Goal: Task Accomplishment & Management: Use online tool/utility

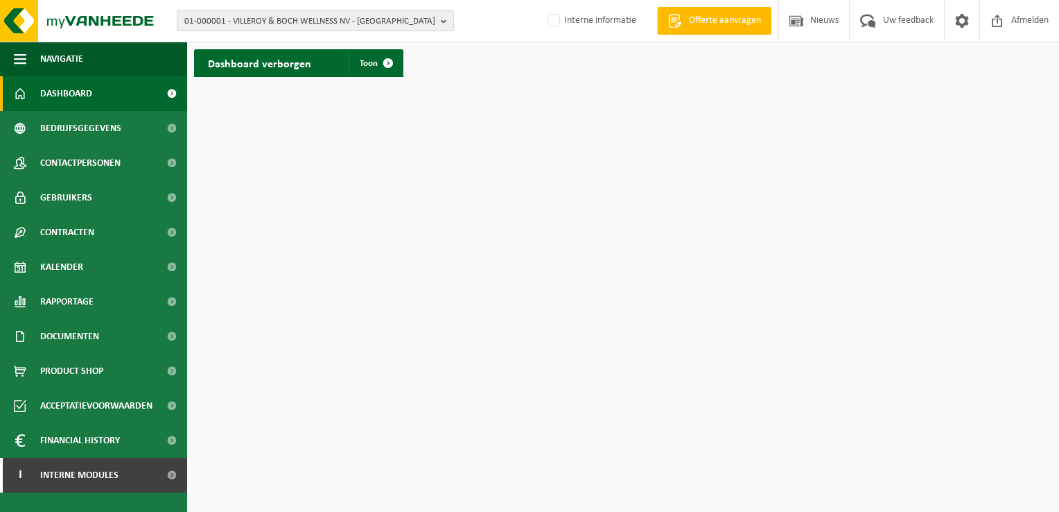
click at [315, 20] on span "01-000001 - VILLEROY & BOCH WELLNESS NV - ROESELARE" at bounding box center [309, 21] width 251 height 21
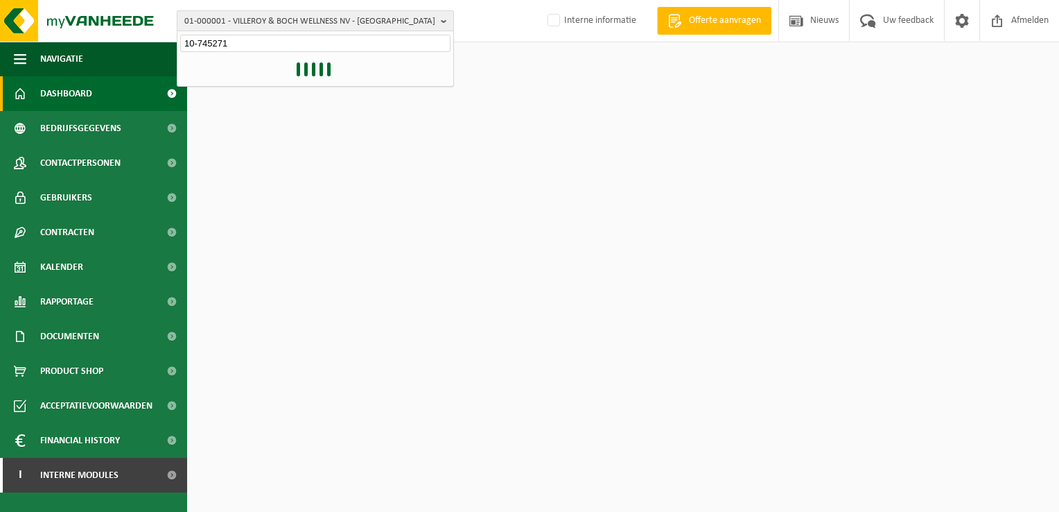
type input "10-745271"
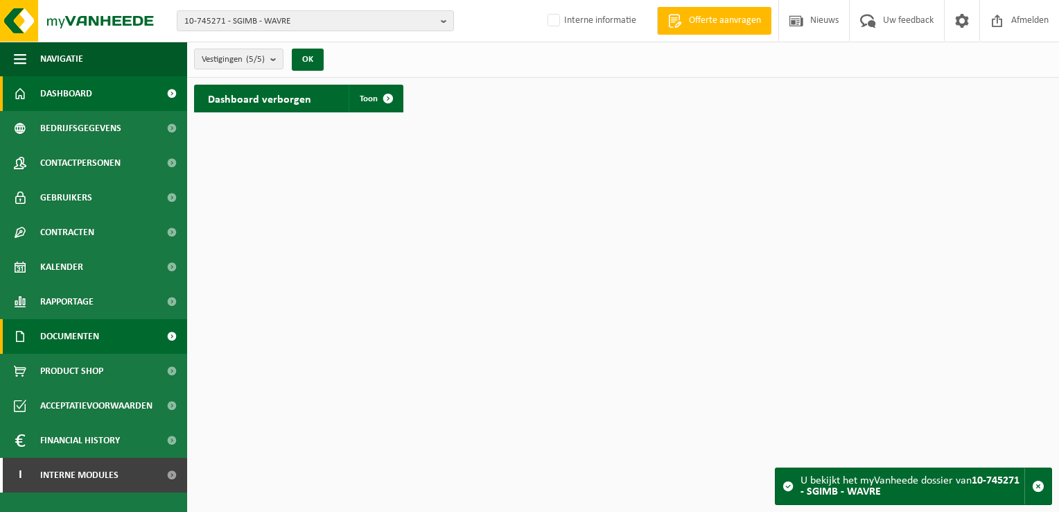
click at [169, 334] on span at bounding box center [171, 336] width 31 height 35
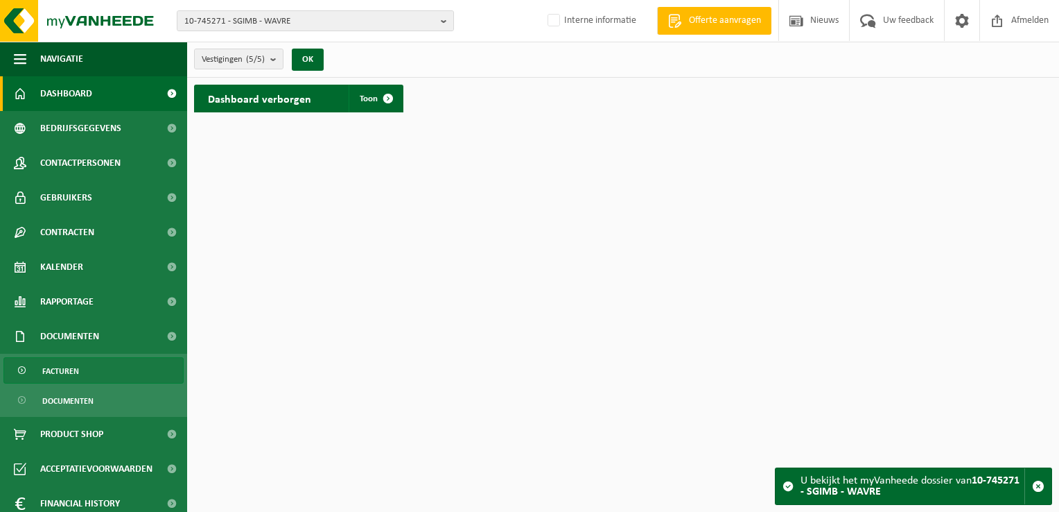
click at [67, 373] on span "Facturen" at bounding box center [60, 371] width 37 height 26
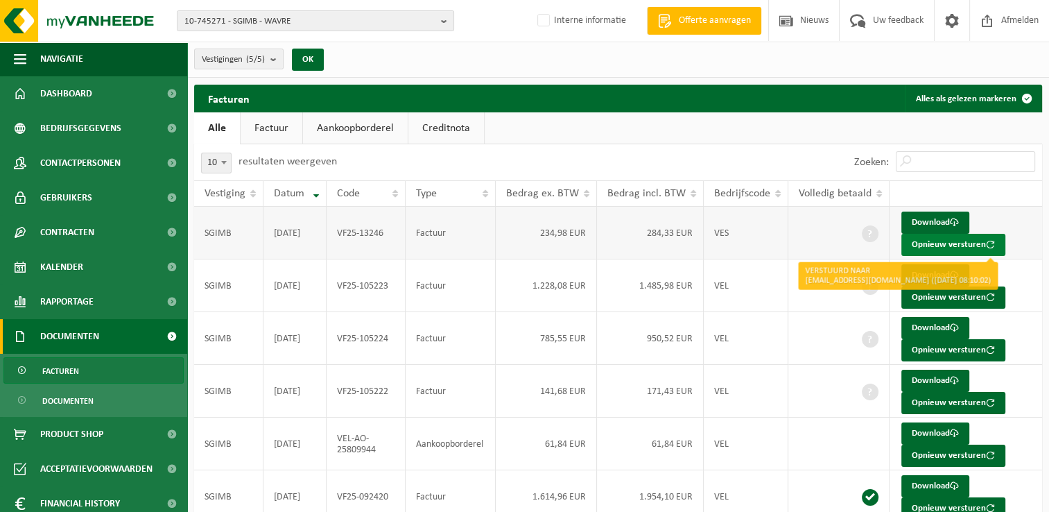
click at [930, 245] on button "Opnieuw versturen" at bounding box center [953, 245] width 104 height 22
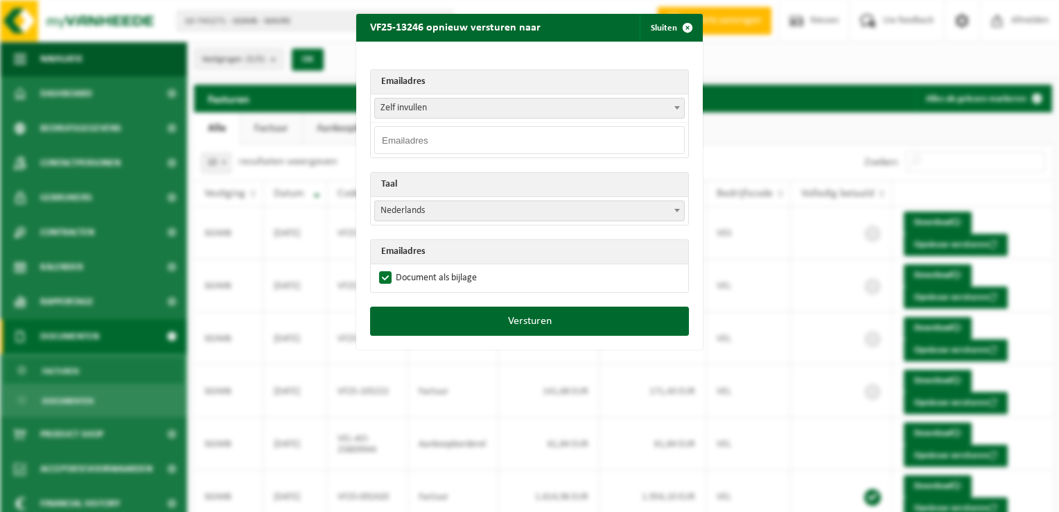
click at [412, 139] on input "email" at bounding box center [529, 140] width 311 height 28
click at [444, 107] on span "Zelf invullen" at bounding box center [529, 107] width 309 height 19
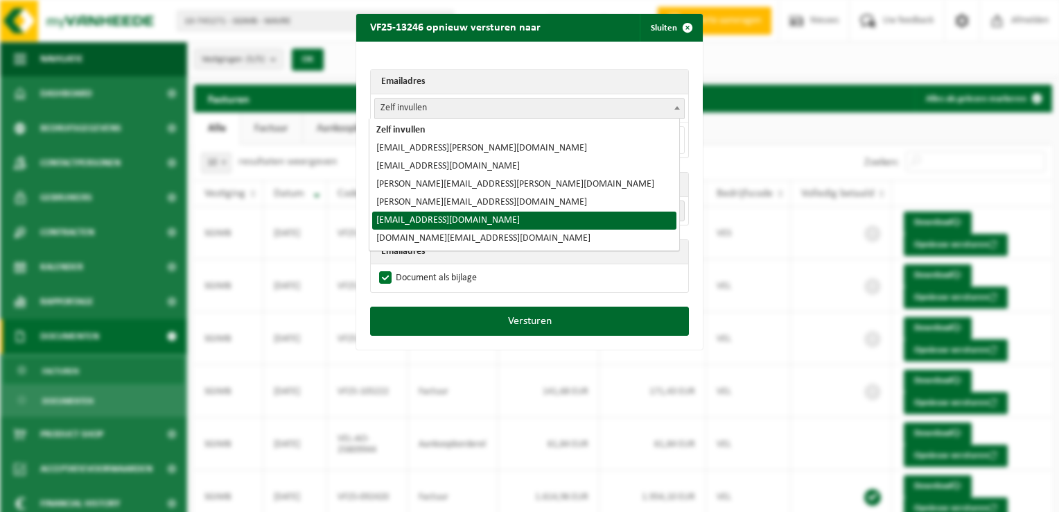
select select "onlyinvoices.buildingglassbe@saint-gobain.com"
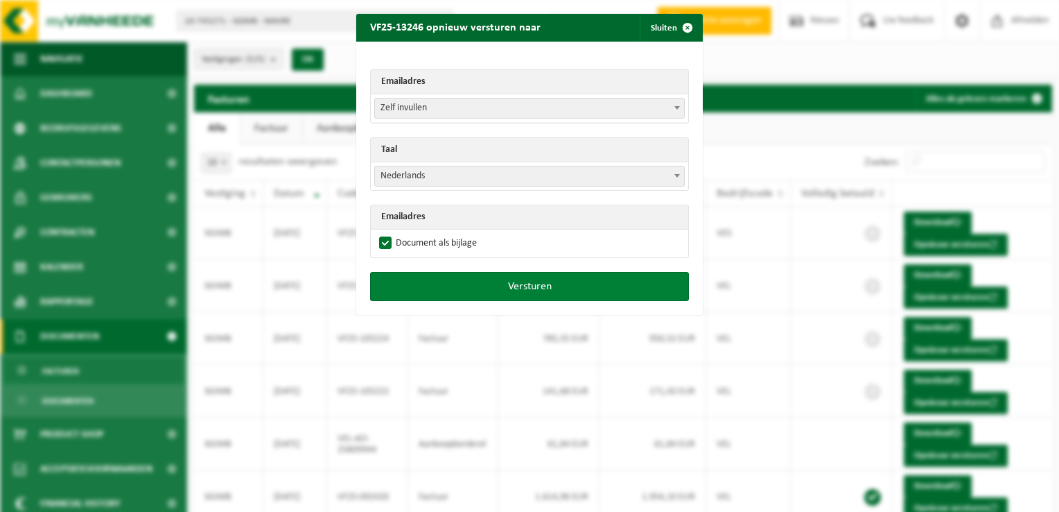
click at [506, 287] on button "Versturen" at bounding box center [529, 286] width 319 height 29
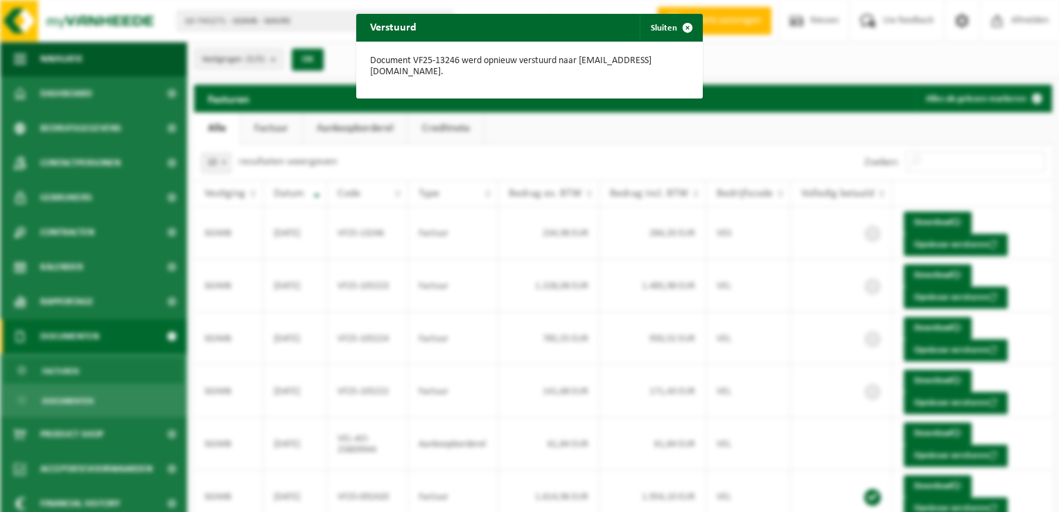
drag, startPoint x: 681, startPoint y: 24, endPoint x: 1037, endPoint y: 145, distance: 375.5
click at [681, 24] on span "button" at bounding box center [688, 28] width 28 height 28
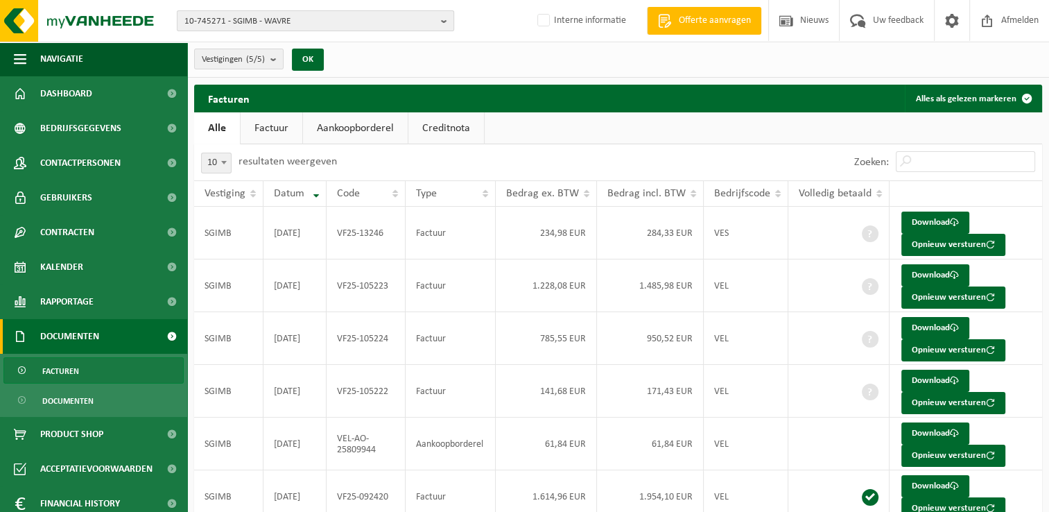
click at [295, 18] on span "10-745271 - SGIMB - WAVRE" at bounding box center [309, 21] width 251 height 21
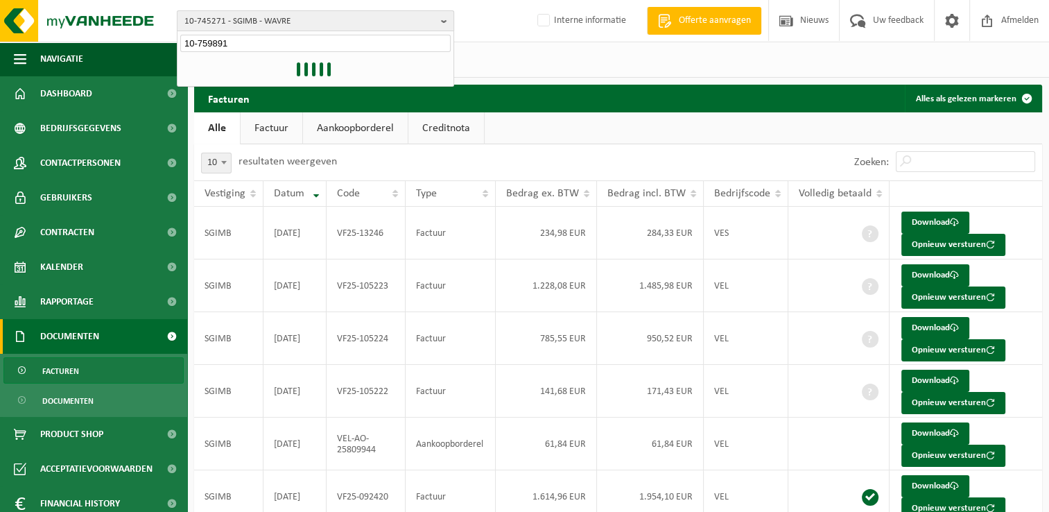
type input "10-759891"
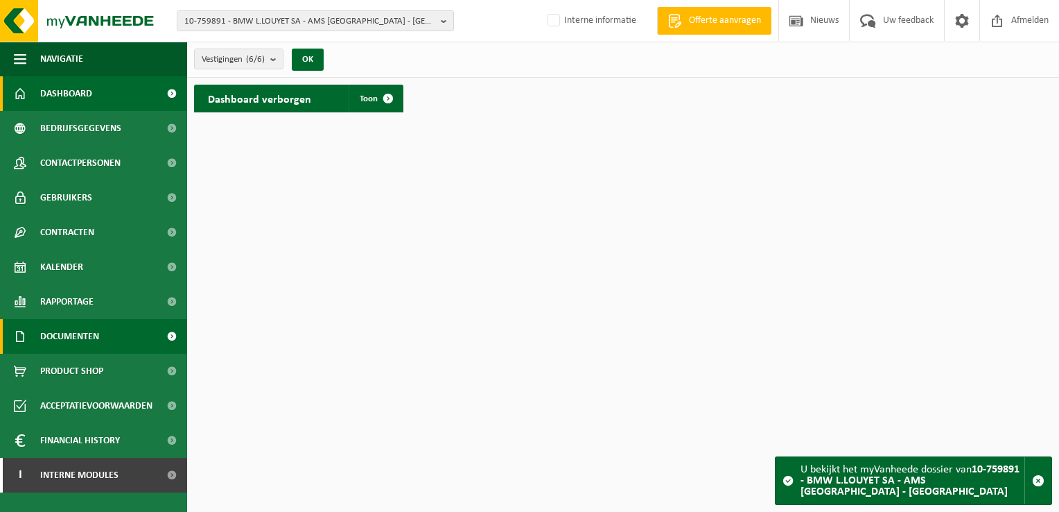
click at [171, 333] on span at bounding box center [171, 336] width 31 height 35
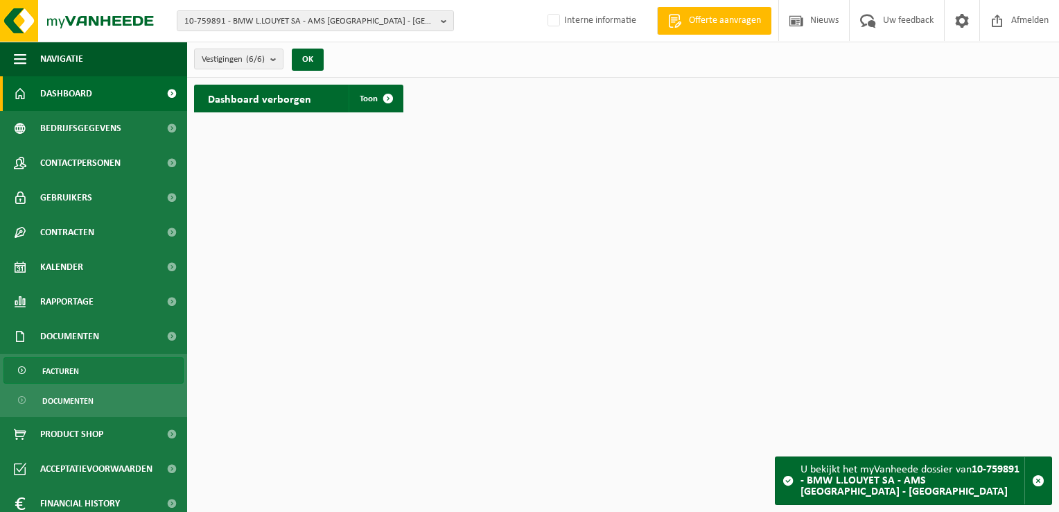
click at [107, 370] on link "Facturen" at bounding box center [93, 370] width 180 height 26
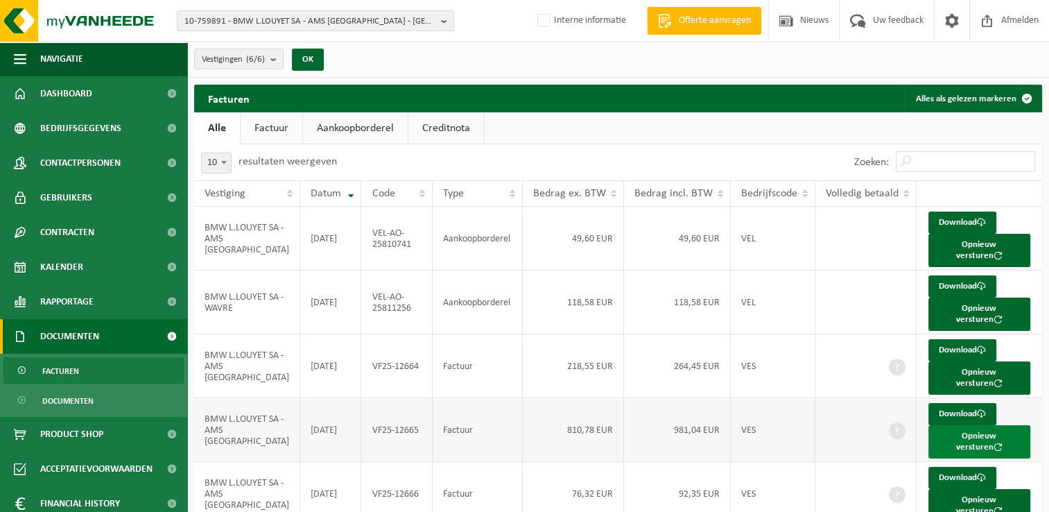
click at [962, 425] on button "Opnieuw versturen" at bounding box center [979, 441] width 102 height 33
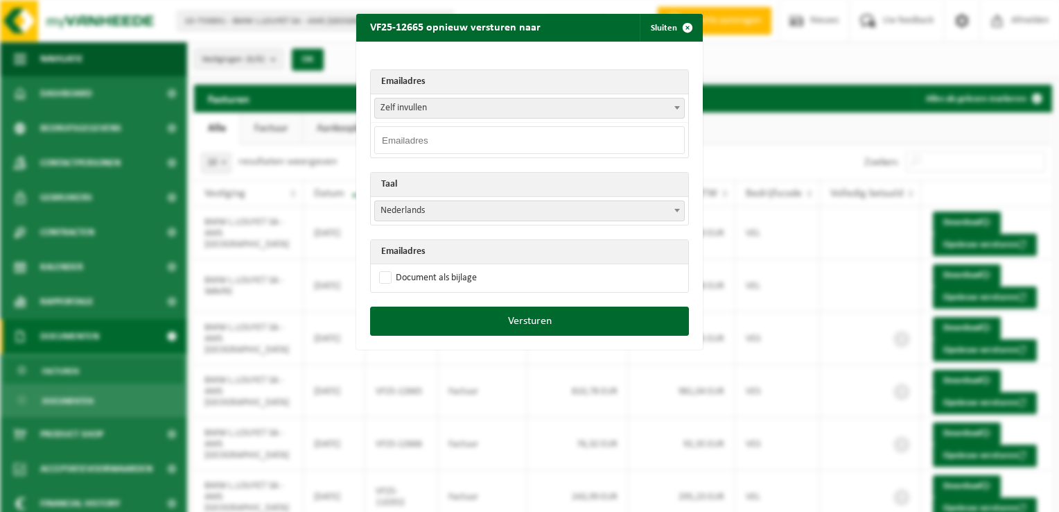
click at [661, 139] on input "email" at bounding box center [529, 140] width 311 height 28
click at [451, 110] on span "Zelf invullen" at bounding box center [529, 107] width 309 height 19
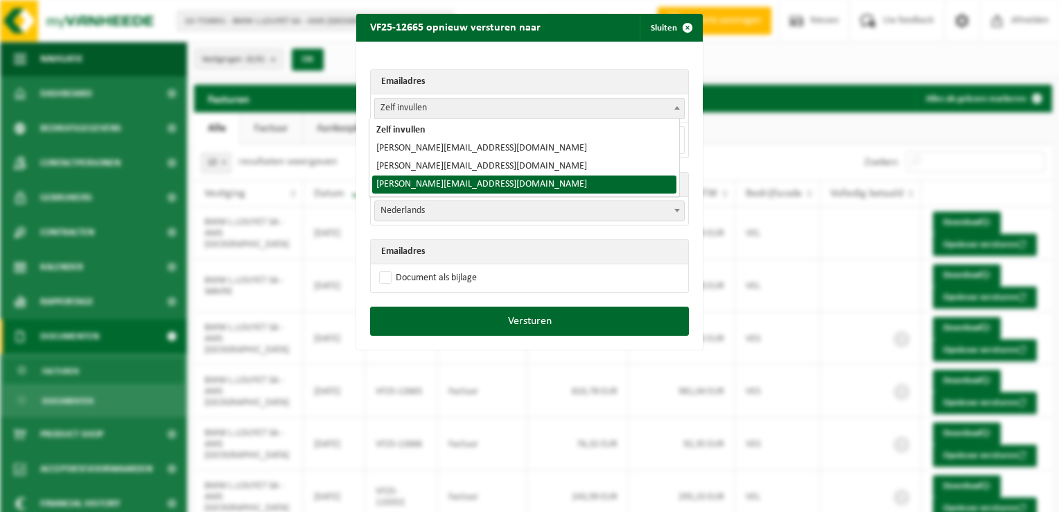
click at [428, 212] on span "Nederlands" at bounding box center [529, 210] width 309 height 19
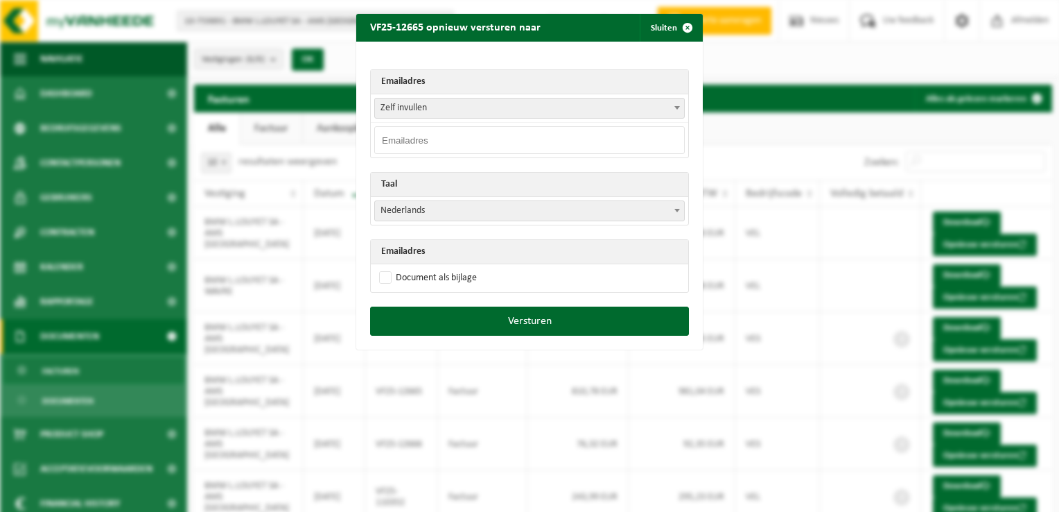
click at [418, 142] on input "email" at bounding box center [529, 140] width 311 height 28
click at [417, 110] on span "Zelf invullen" at bounding box center [529, 107] width 309 height 19
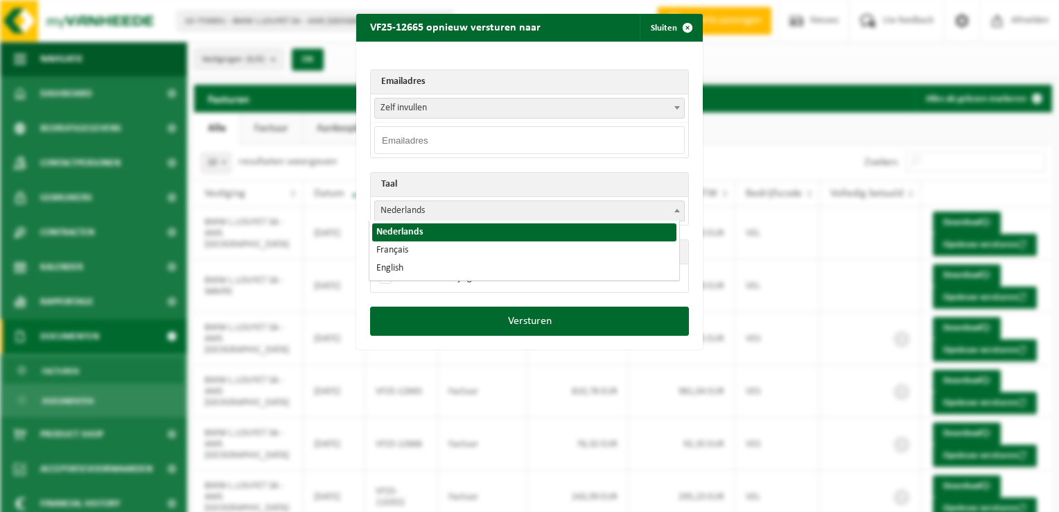
click at [426, 211] on span "Nederlands" at bounding box center [529, 210] width 309 height 19
click at [406, 144] on input "email" at bounding box center [529, 140] width 311 height 28
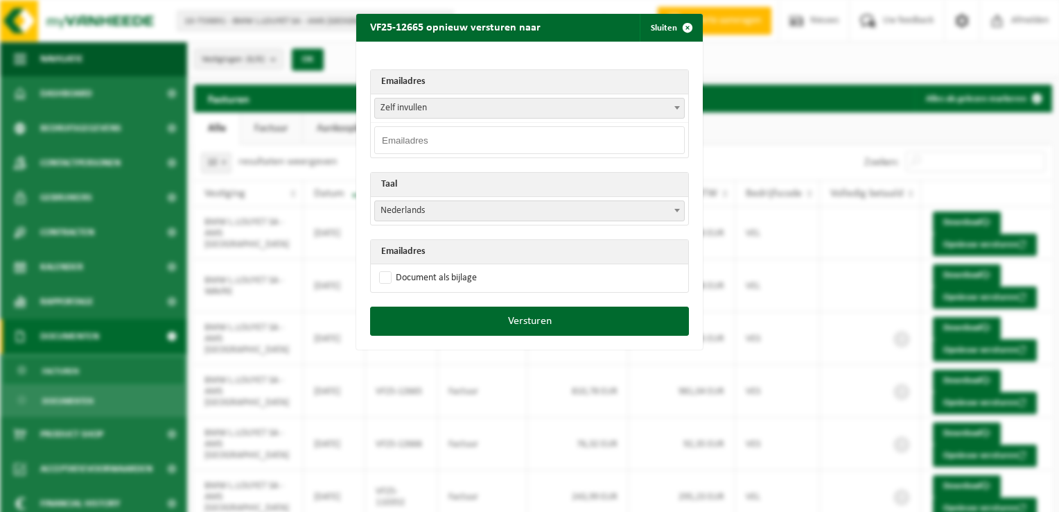
click at [406, 144] on input "email" at bounding box center [529, 140] width 311 height 28
drag, startPoint x: 407, startPoint y: 134, endPoint x: 387, endPoint y: 148, distance: 24.4
click at [387, 148] on input "email" at bounding box center [529, 140] width 311 height 28
click at [449, 140] on input "email" at bounding box center [529, 140] width 311 height 28
paste input "accounting.mons@Louyet.be"
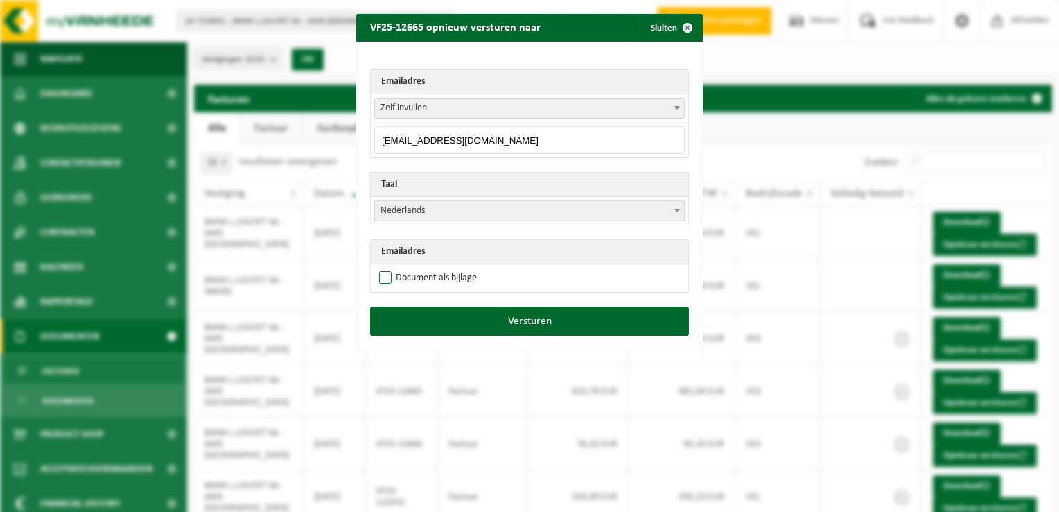
type input "accounting.mons@Louyet.be"
click at [383, 274] on label "Document als bijlage" at bounding box center [426, 278] width 101 height 21
click at [383, 268] on input "Document als bijlage" at bounding box center [547, 267] width 347 height 1
checkbox input "true"
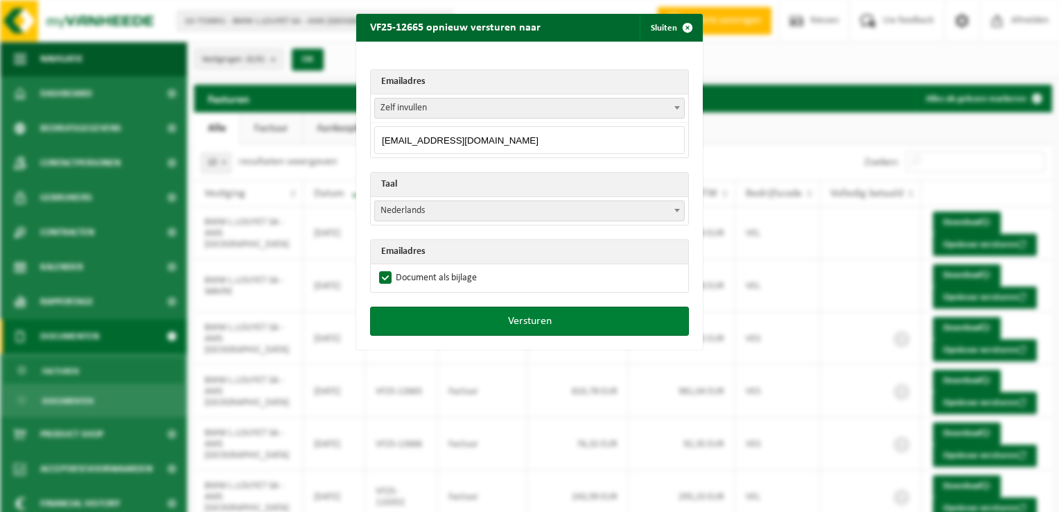
click at [524, 315] on button "Versturen" at bounding box center [529, 320] width 319 height 29
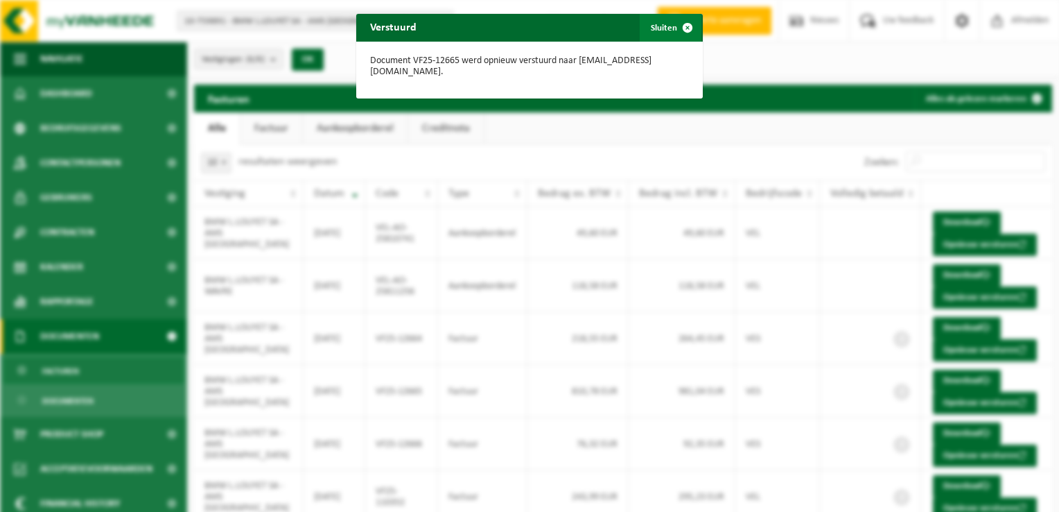
click at [677, 29] on span "button" at bounding box center [688, 28] width 28 height 28
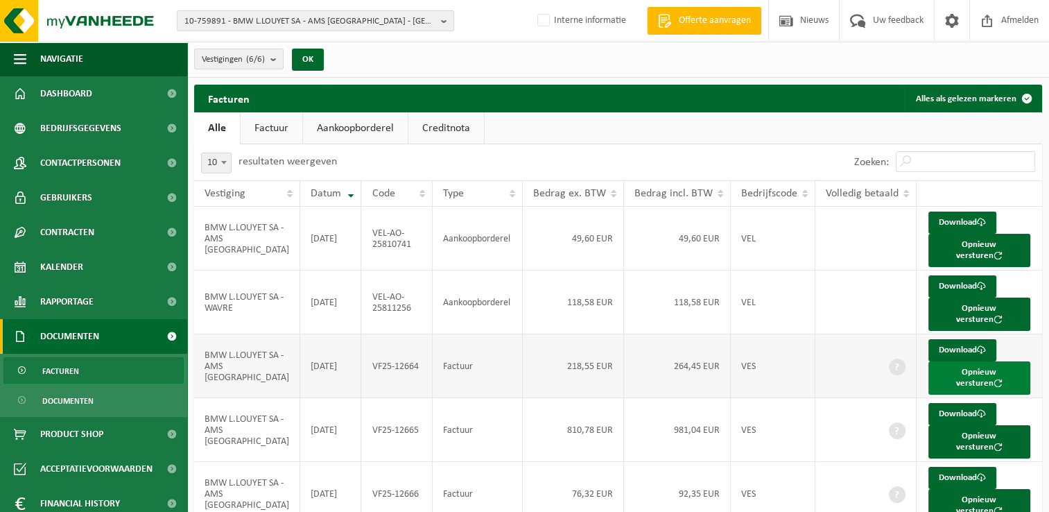
click at [949, 361] on button "Opnieuw versturen" at bounding box center [979, 377] width 102 height 33
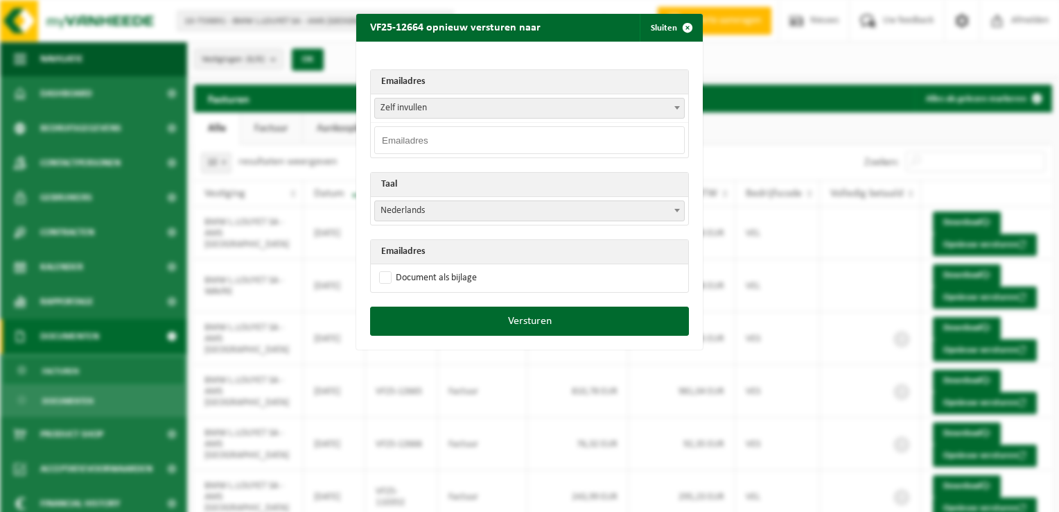
click at [558, 132] on input "email" at bounding box center [529, 140] width 311 height 28
click at [416, 139] on input "email" at bounding box center [529, 140] width 311 height 28
paste input "accounting.mons@Louyet.be"
type input "accounting.mons@Louyet.be"
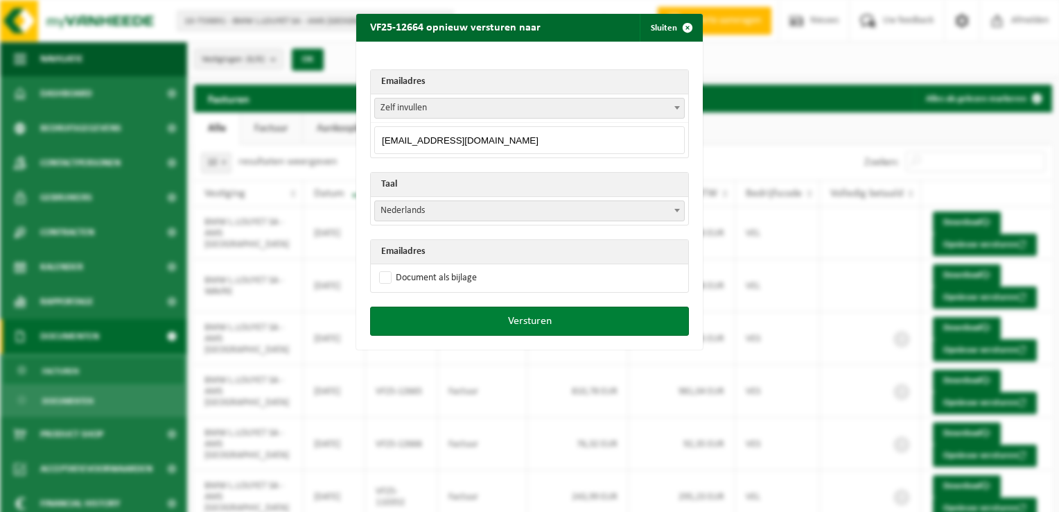
click at [463, 327] on button "Versturen" at bounding box center [529, 320] width 319 height 29
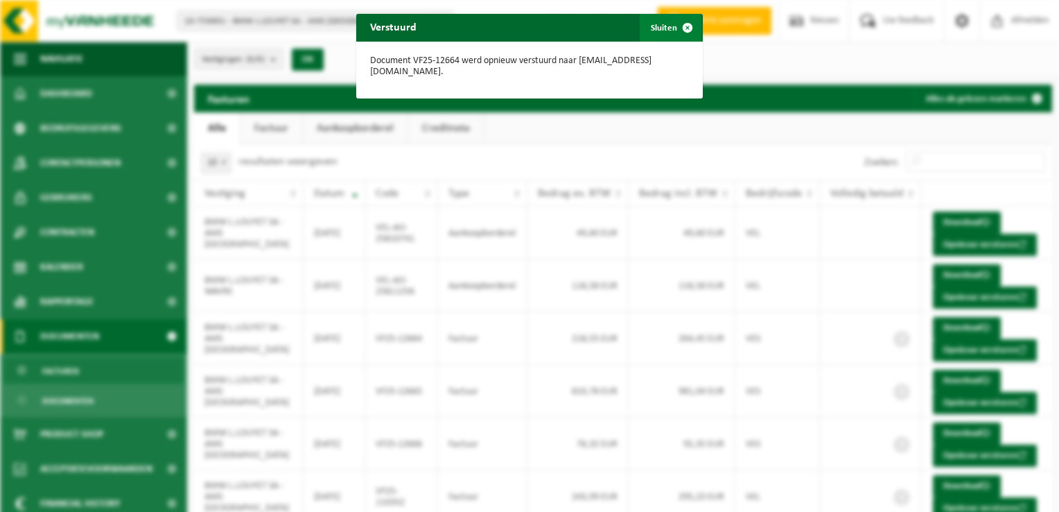
click at [682, 26] on span "button" at bounding box center [688, 28] width 28 height 28
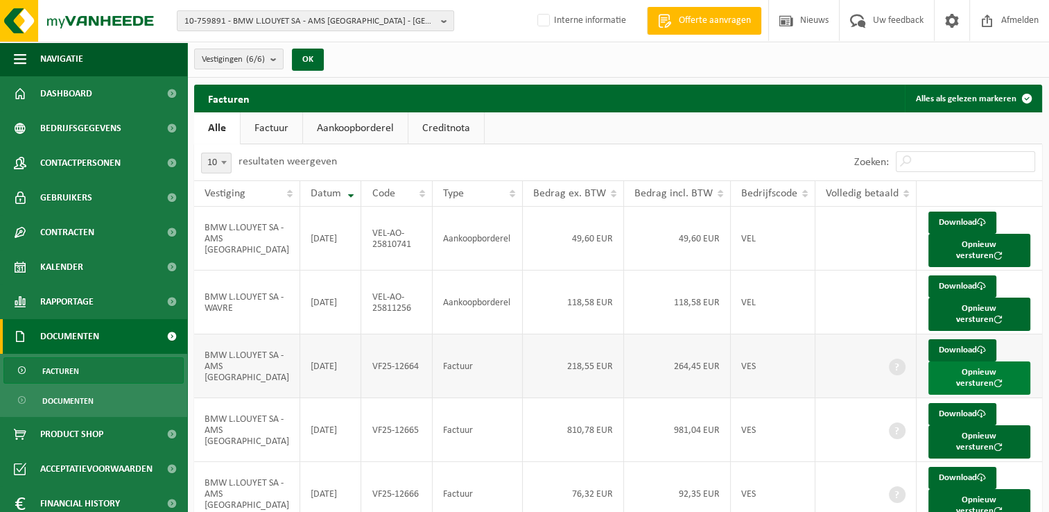
click at [944, 361] on button "Opnieuw versturen" at bounding box center [979, 377] width 102 height 33
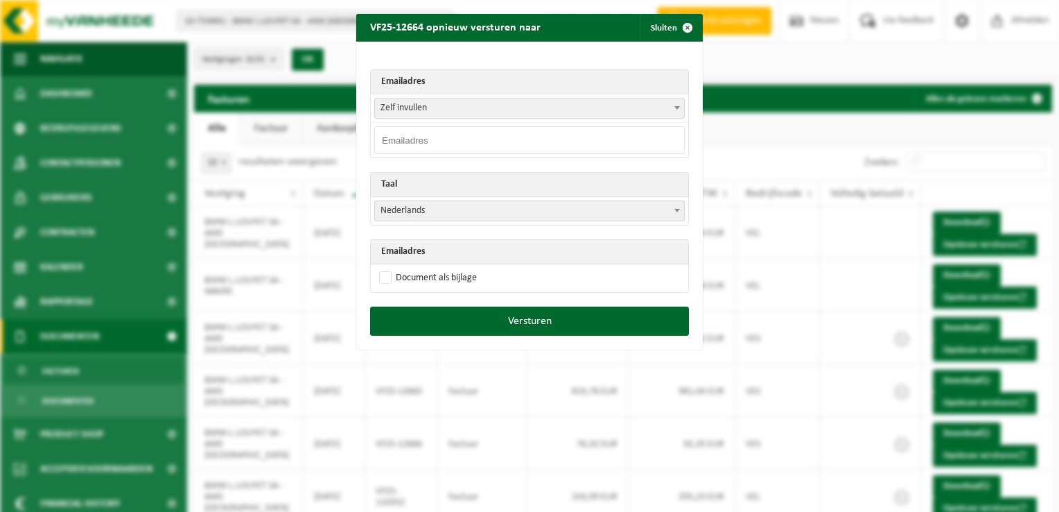
click at [603, 144] on input "email" at bounding box center [529, 140] width 311 height 28
type input "accounting.mons@Louyet.be"
click at [385, 275] on label "Document als bijlage" at bounding box center [426, 278] width 101 height 21
click at [385, 268] on input "Document als bijlage" at bounding box center [547, 267] width 347 height 1
checkbox input "true"
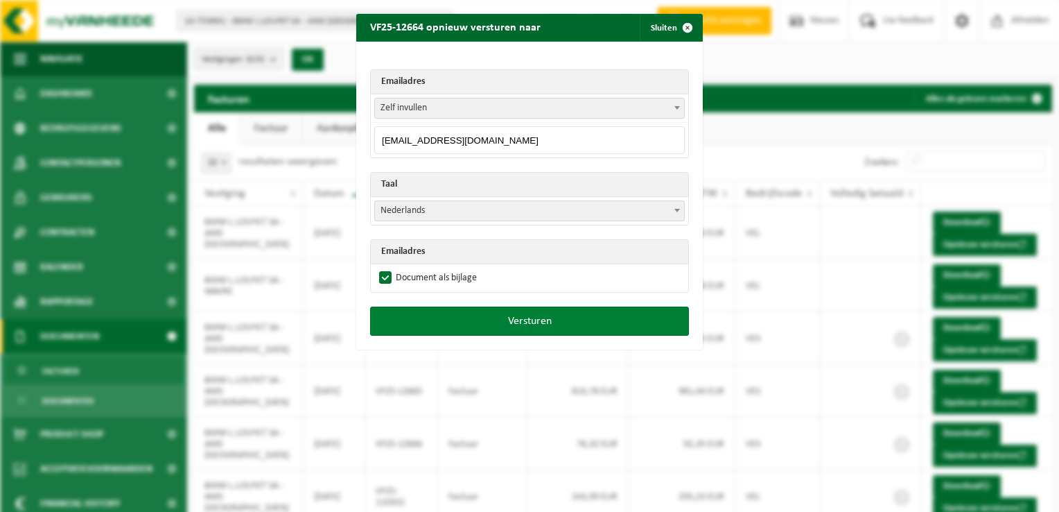
click at [531, 320] on button "Versturen" at bounding box center [529, 320] width 319 height 29
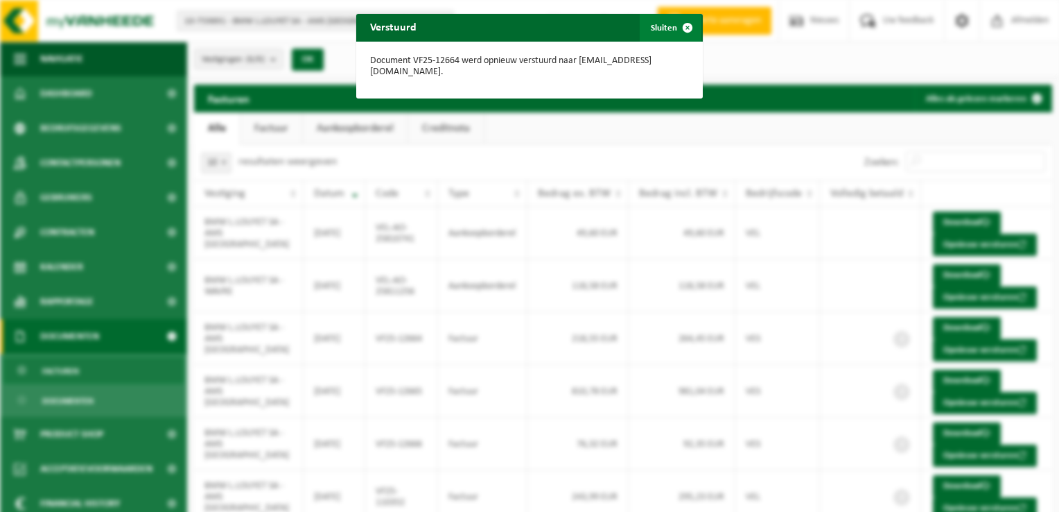
click at [684, 29] on span "button" at bounding box center [688, 28] width 28 height 28
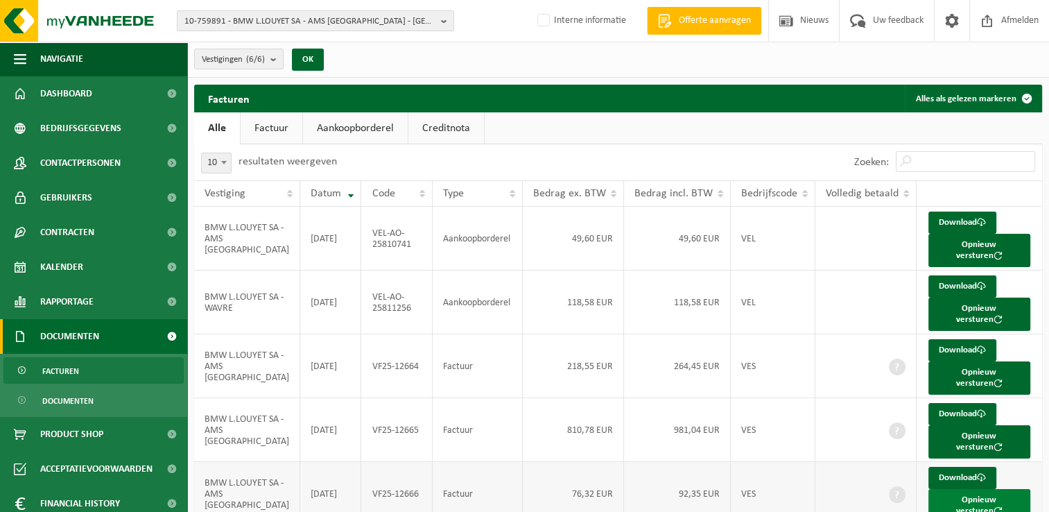
click at [955, 489] on button "Opnieuw versturen" at bounding box center [979, 505] width 102 height 33
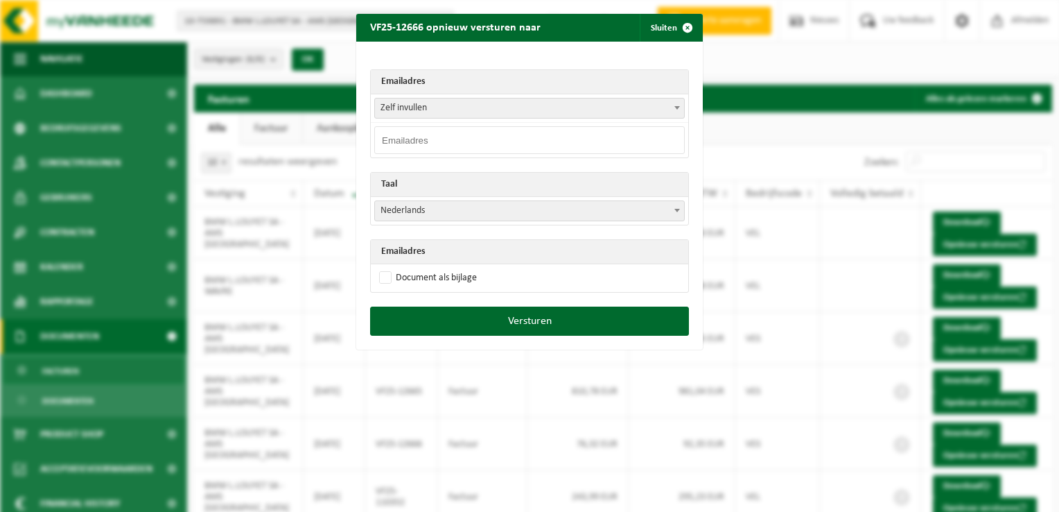
click at [507, 143] on input "email" at bounding box center [529, 140] width 311 height 28
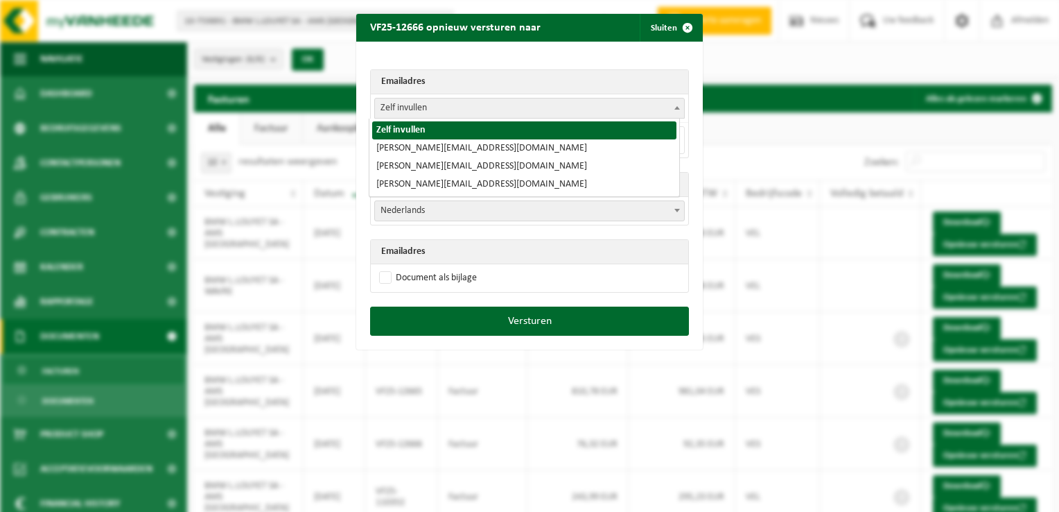
click at [386, 110] on span "Zelf invullen" at bounding box center [529, 107] width 309 height 19
click at [401, 110] on span "Zelf invullen" at bounding box center [529, 107] width 309 height 19
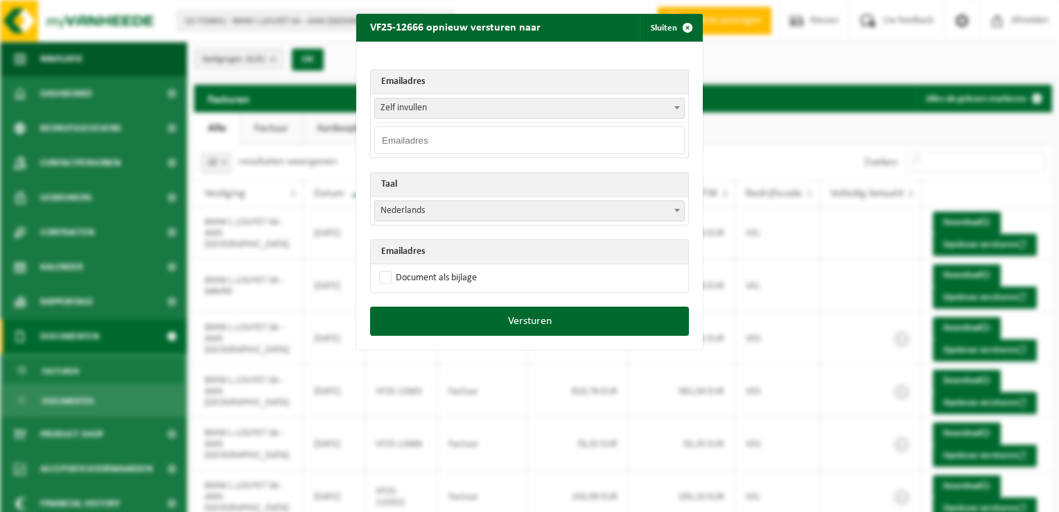
click at [399, 139] on input "email" at bounding box center [529, 140] width 311 height 28
click at [394, 139] on input "email" at bounding box center [529, 140] width 311 height 28
paste input "accounting.lalouviere@Louyet.be"
type input "accounting.lalouviere@Louyet.be"
click at [379, 273] on label "Document als bijlage" at bounding box center [426, 278] width 101 height 21
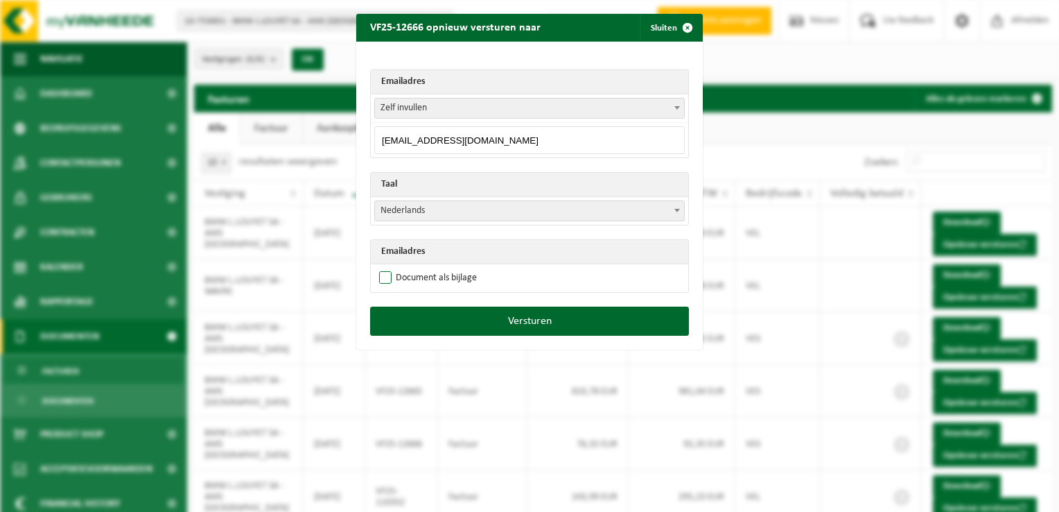
click at [379, 268] on input "Document als bijlage" at bounding box center [547, 267] width 347 height 1
checkbox input "true"
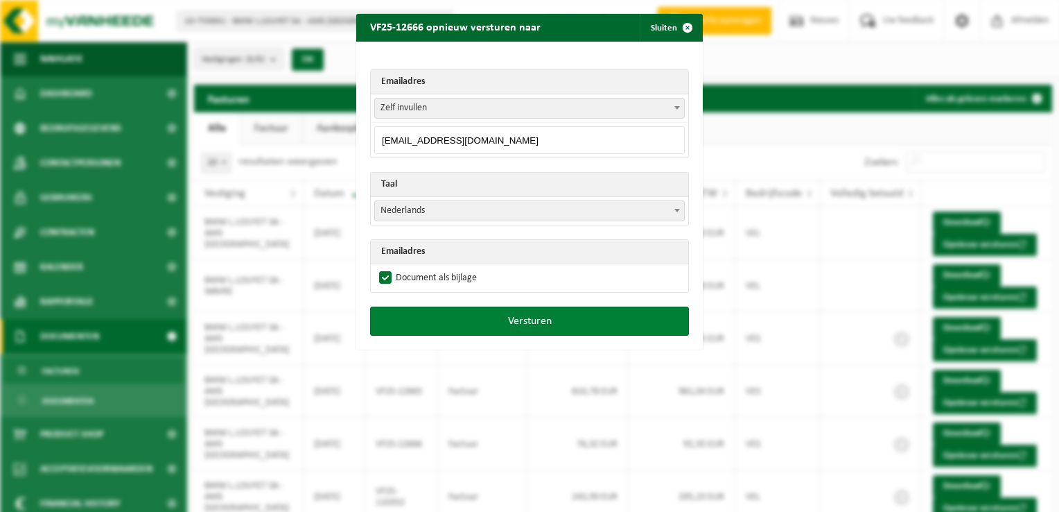
click at [532, 324] on button "Versturen" at bounding box center [529, 320] width 319 height 29
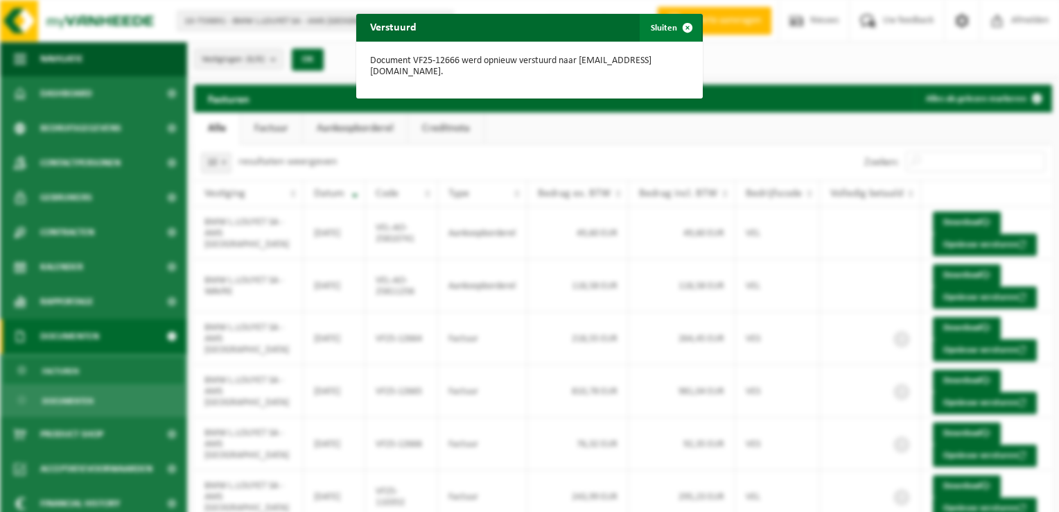
click at [681, 26] on span "button" at bounding box center [688, 28] width 28 height 28
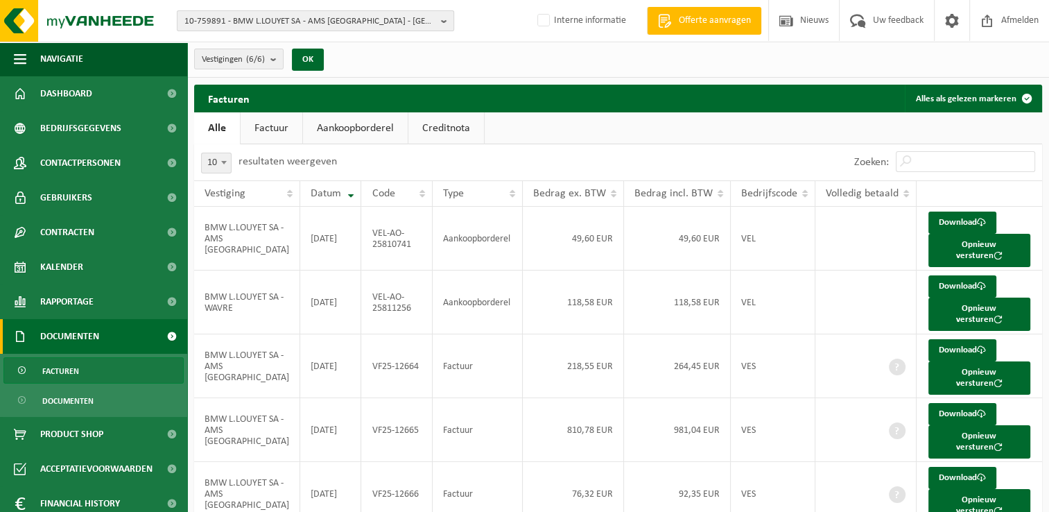
click at [270, 23] on span "10-759891 - BMW L.LOUYET SA - AMS [GEOGRAPHIC_DATA] - [GEOGRAPHIC_DATA]" at bounding box center [309, 21] width 251 height 21
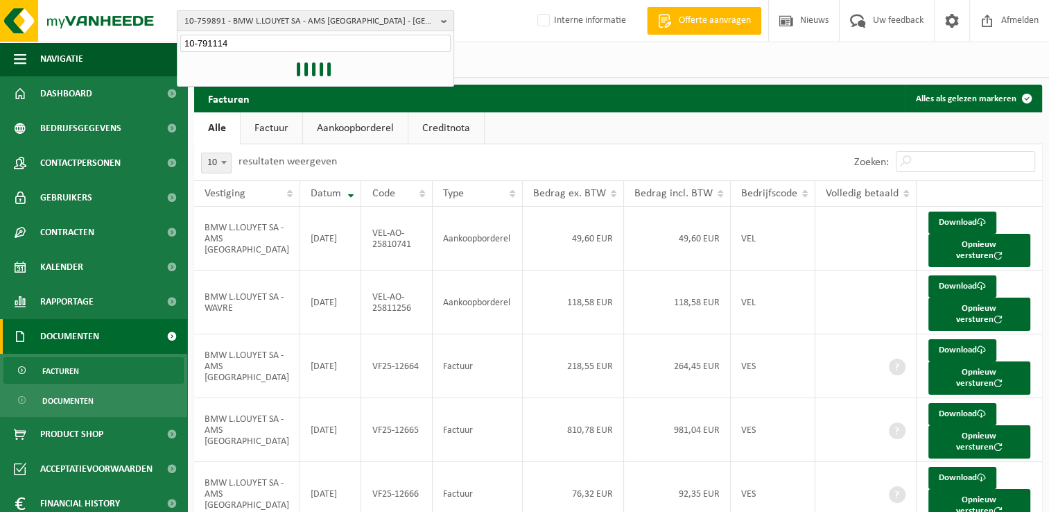
type input "10-791114"
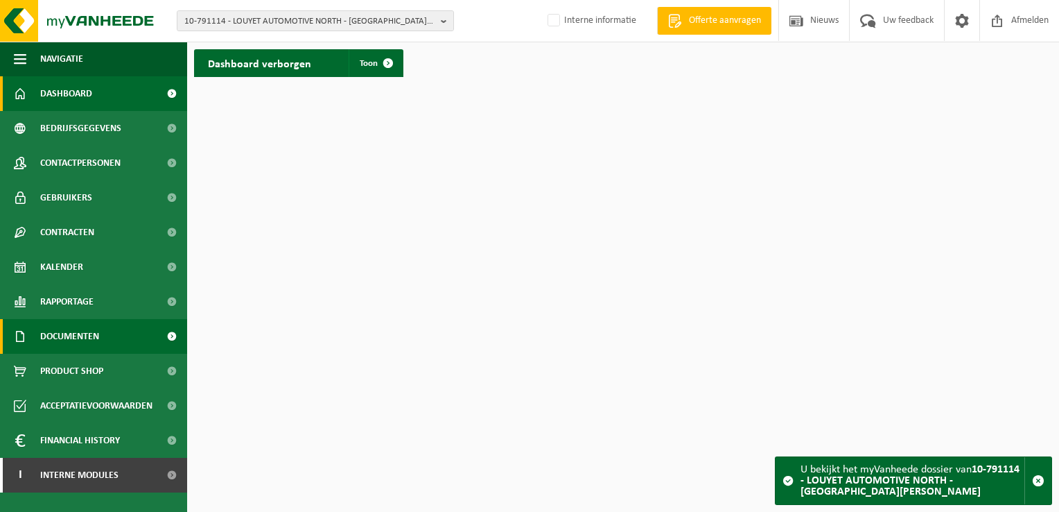
click at [167, 337] on span at bounding box center [171, 336] width 31 height 35
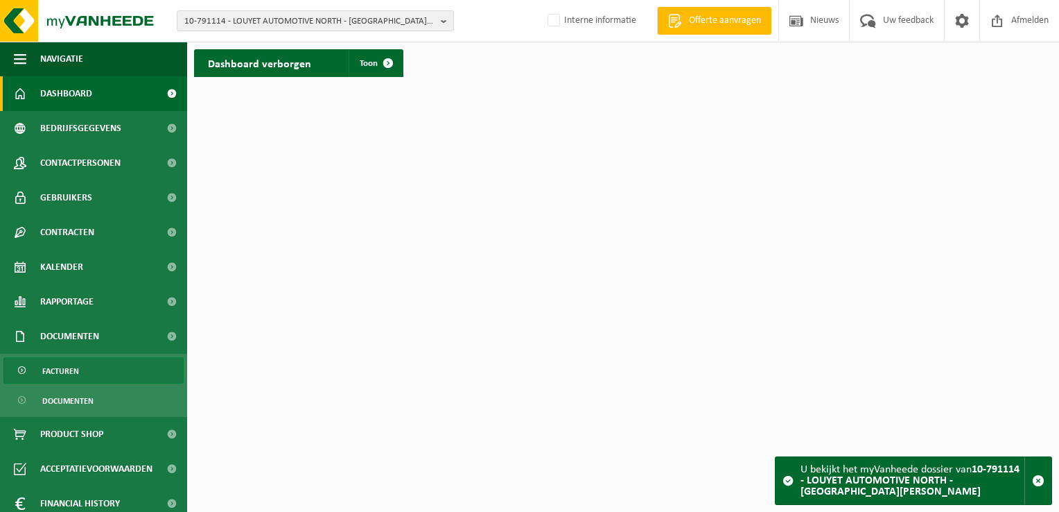
click at [119, 374] on link "Facturen" at bounding box center [93, 370] width 180 height 26
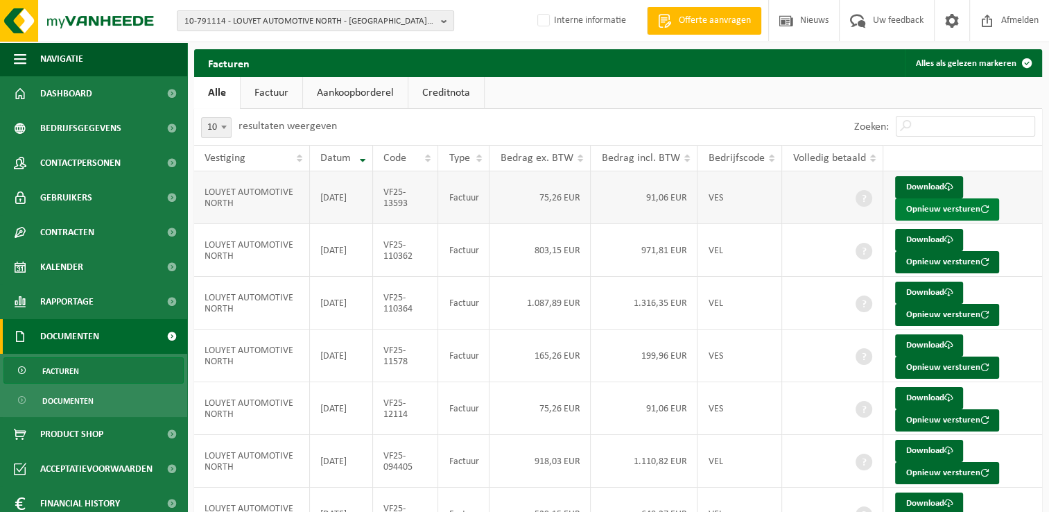
click at [914, 211] on button "Opnieuw versturen" at bounding box center [947, 209] width 104 height 22
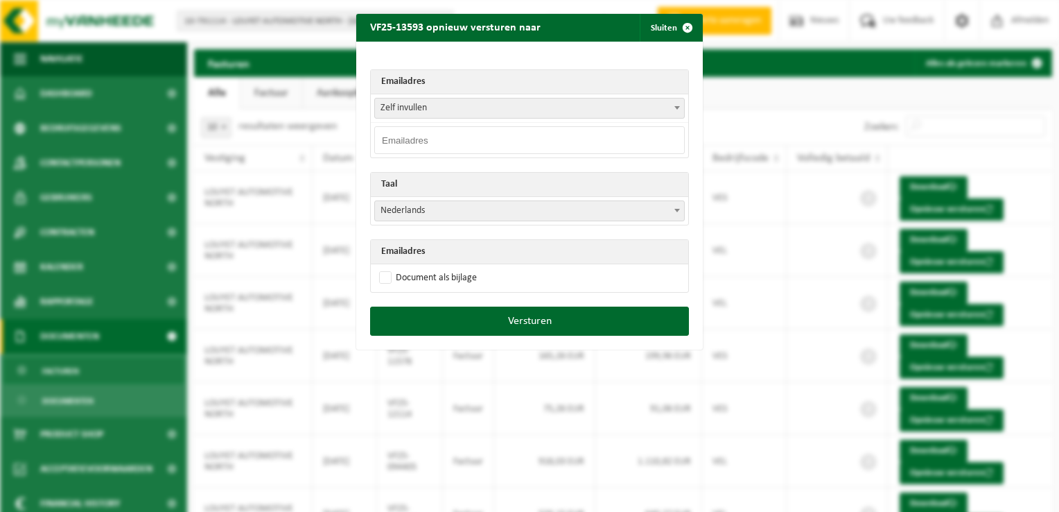
click at [399, 146] on input "email" at bounding box center [529, 140] width 311 height 28
click at [618, 144] on input "email" at bounding box center [529, 140] width 311 height 28
click at [532, 107] on span "Zelf invullen" at bounding box center [529, 107] width 309 height 19
click at [422, 107] on span "Zelf invullen" at bounding box center [529, 107] width 309 height 19
click at [422, 143] on input "email" at bounding box center [529, 140] width 311 height 28
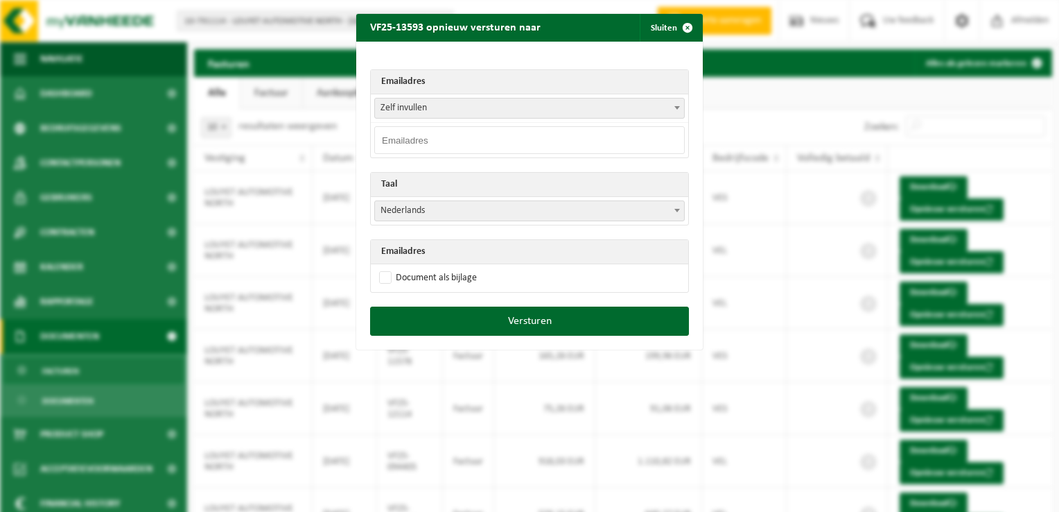
paste input "accounting.lalouviere@Louyet.be"
type input "accounting.lalouviere@Louyet.be"
click at [383, 276] on label "Document als bijlage" at bounding box center [426, 278] width 101 height 21
click at [383, 268] on input "Document als bijlage" at bounding box center [547, 267] width 347 height 1
checkbox input "true"
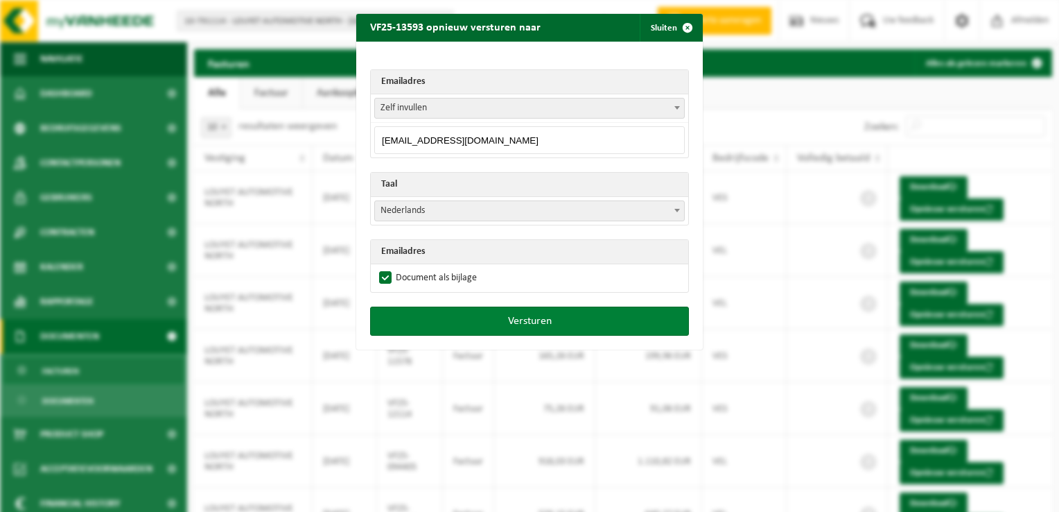
click at [562, 315] on button "Versturen" at bounding box center [529, 320] width 319 height 29
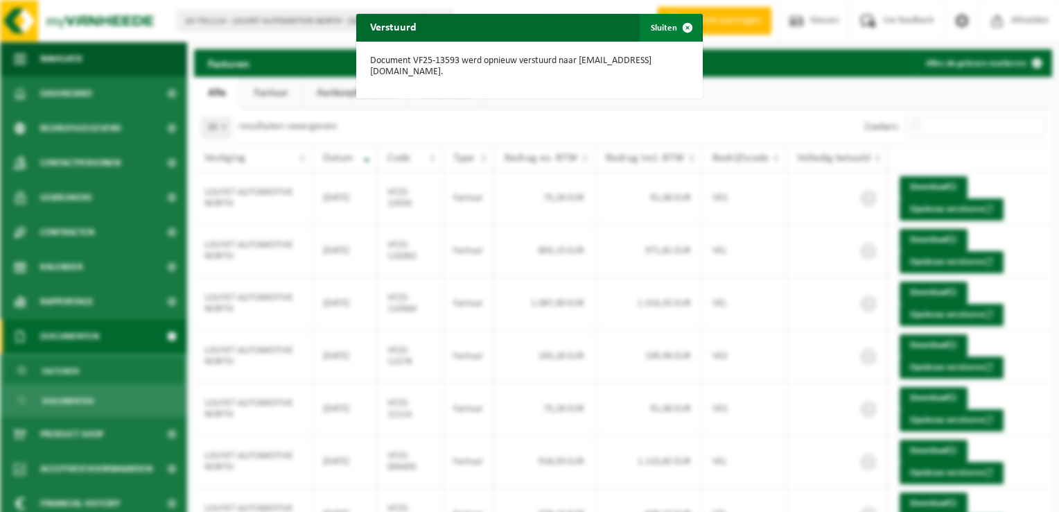
click at [683, 29] on span "button" at bounding box center [688, 28] width 28 height 28
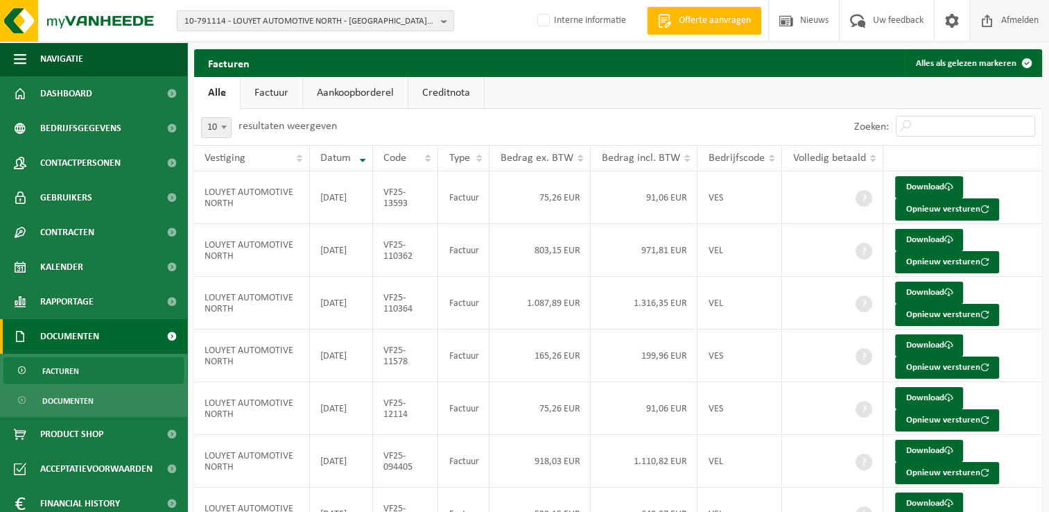
click at [1009, 19] on span "Afmelden" at bounding box center [1020, 20] width 44 height 41
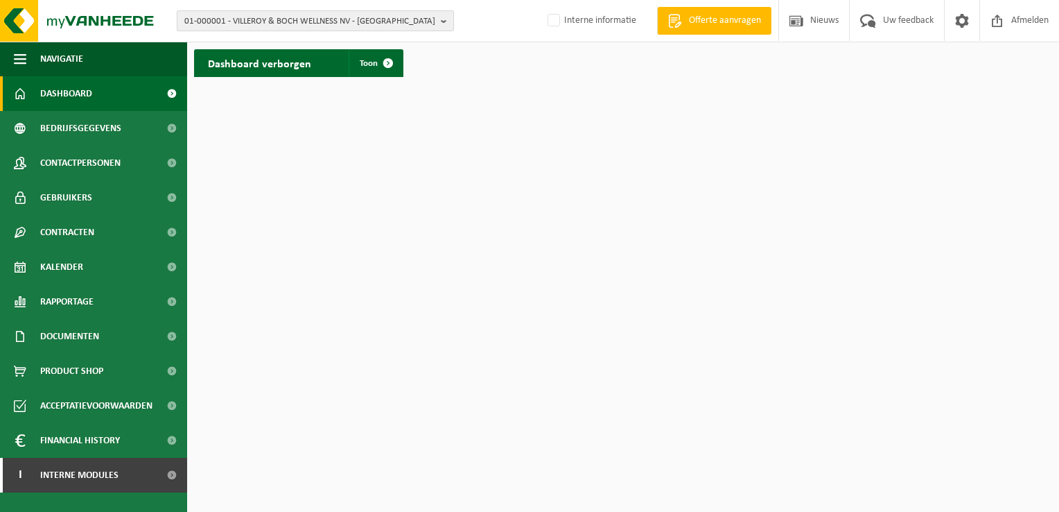
click at [200, 21] on span "01-000001 - VILLEROY & BOCH WELLNESS NV - ROESELARE" at bounding box center [309, 21] width 251 height 21
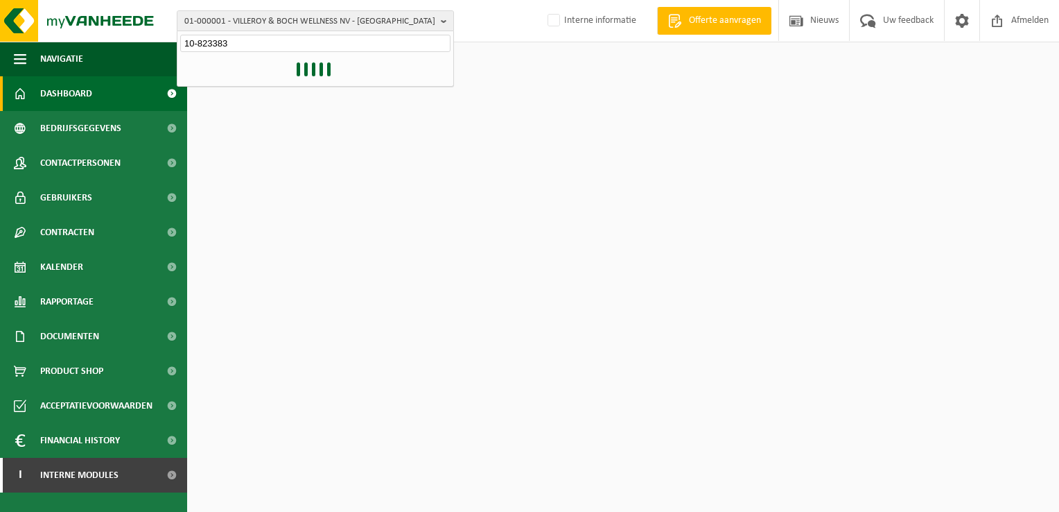
type input "10-823383"
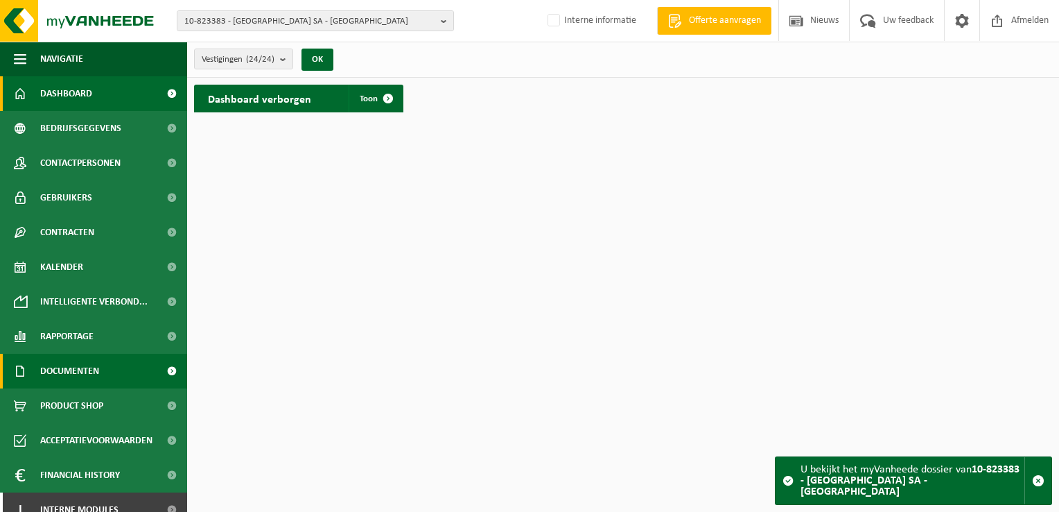
click at [163, 370] on span at bounding box center [171, 371] width 31 height 35
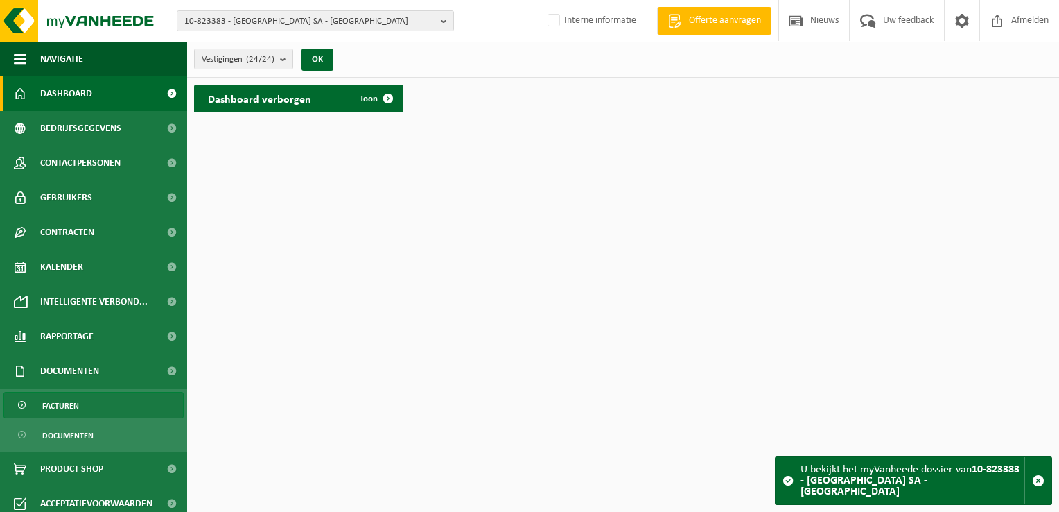
click at [87, 408] on link "Facturen" at bounding box center [93, 405] width 180 height 26
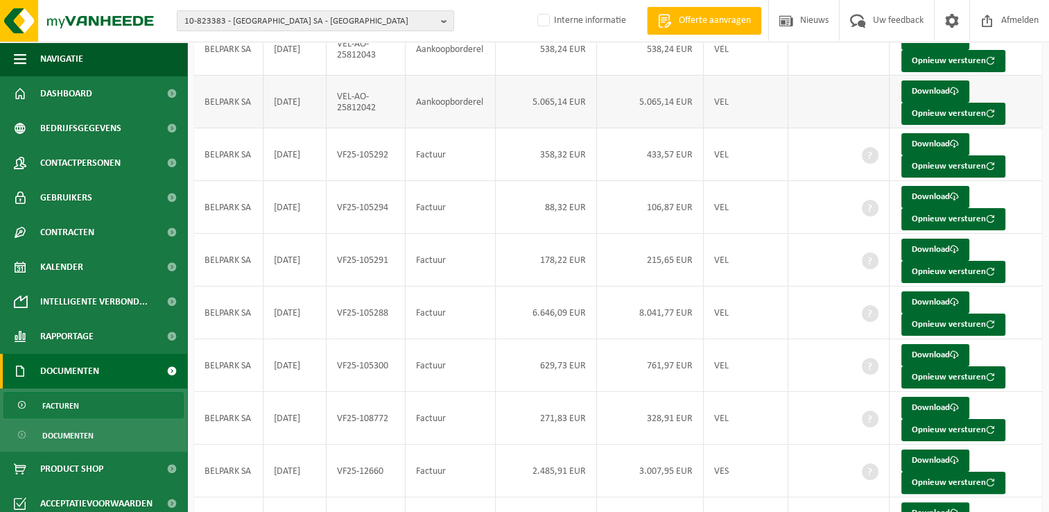
scroll to position [208, 0]
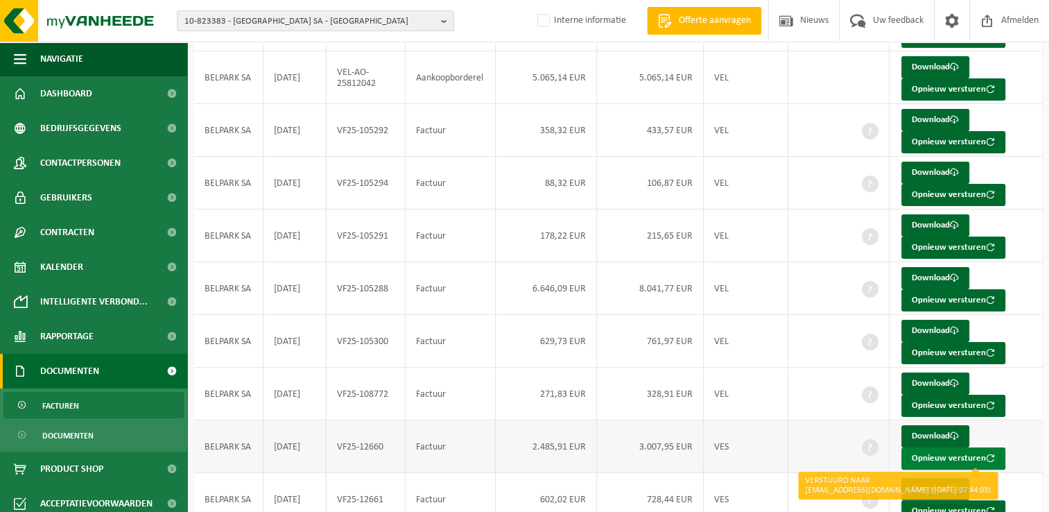
click at [926, 454] on button "Opnieuw versturen" at bounding box center [953, 458] width 104 height 22
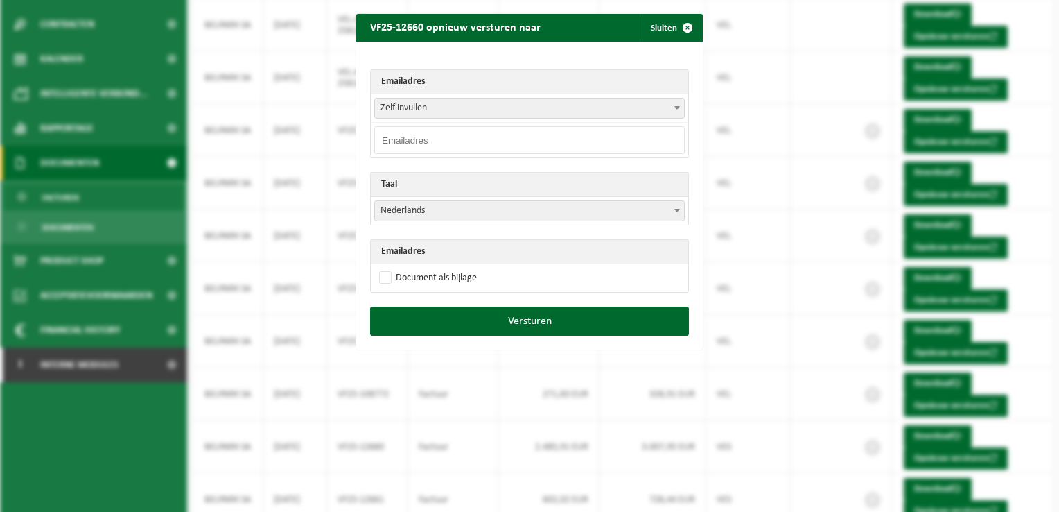
click at [675, 109] on b at bounding box center [678, 107] width 6 height 3
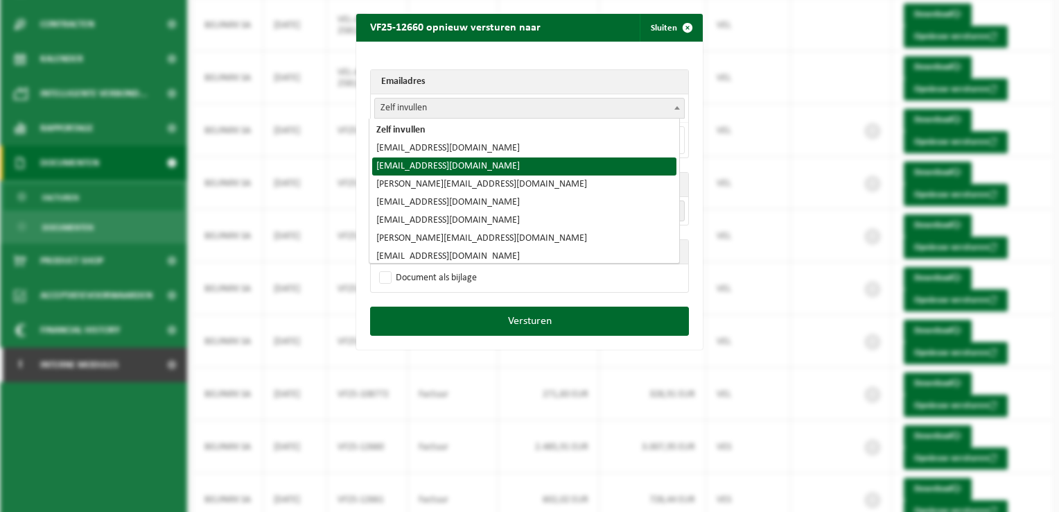
select select "boekhouding-blw@bellewaerde.be"
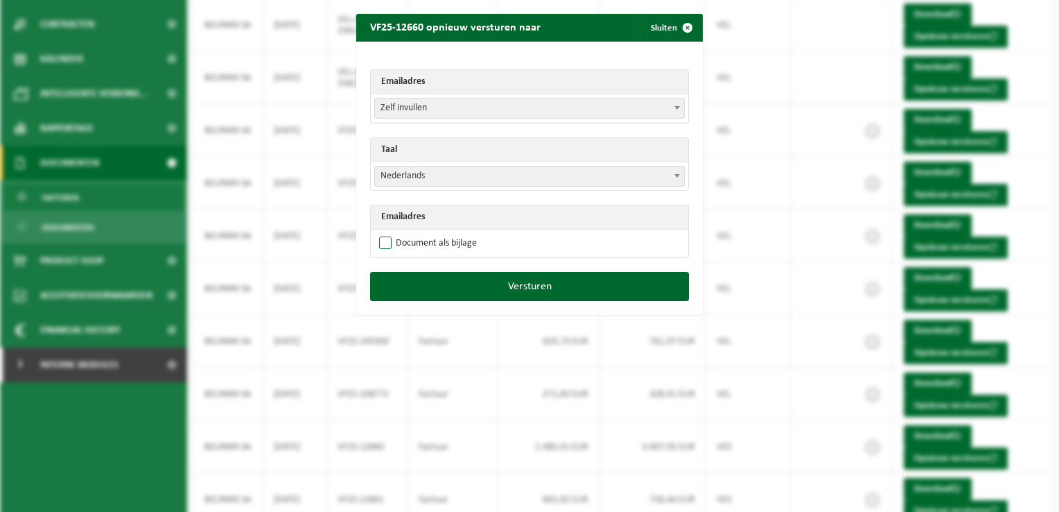
click at [381, 238] on label "Document als bijlage" at bounding box center [426, 243] width 101 height 21
click at [381, 233] on input "Document als bijlage" at bounding box center [547, 232] width 347 height 1
checkbox input "true"
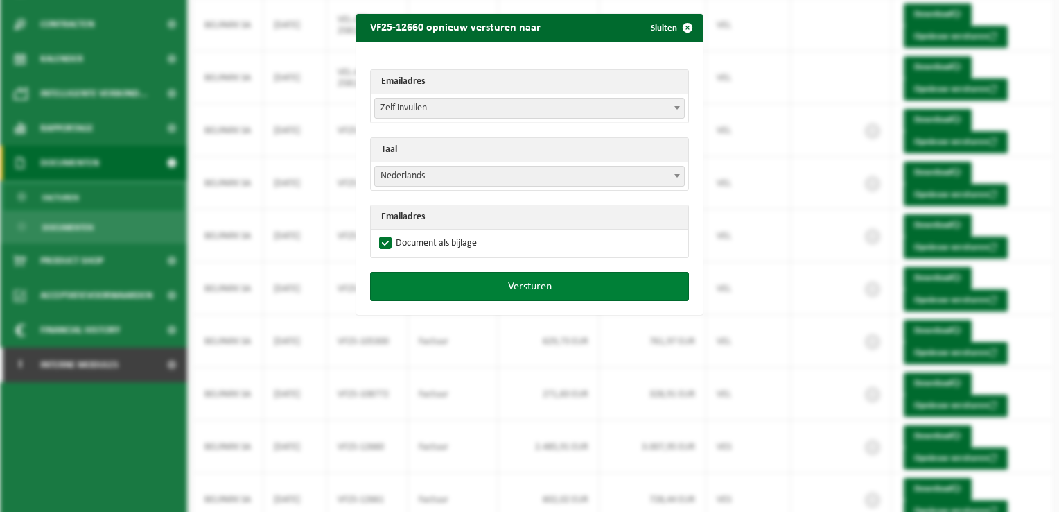
click at [530, 291] on button "Versturen" at bounding box center [529, 286] width 319 height 29
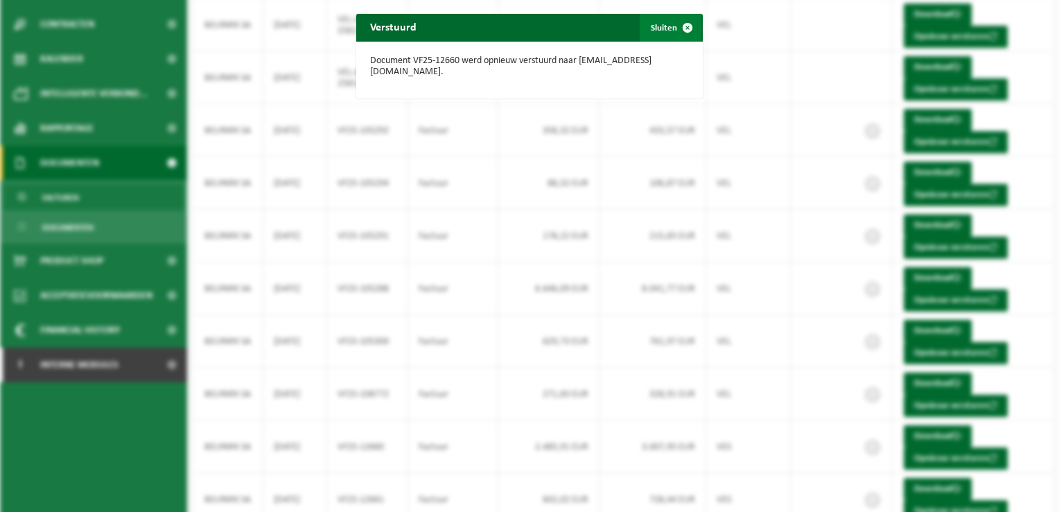
click at [682, 28] on span "button" at bounding box center [688, 28] width 28 height 28
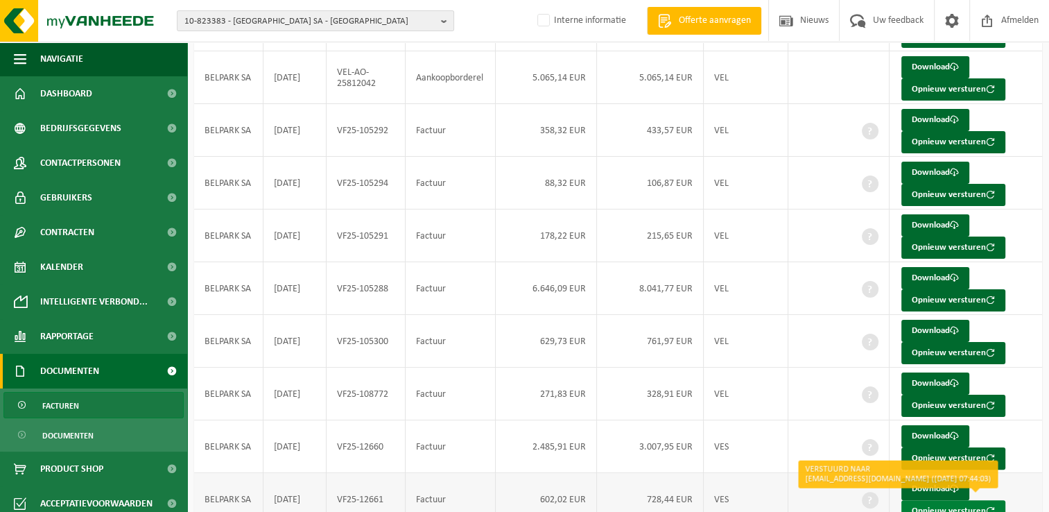
click at [925, 506] on button "Opnieuw versturen" at bounding box center [953, 511] width 104 height 22
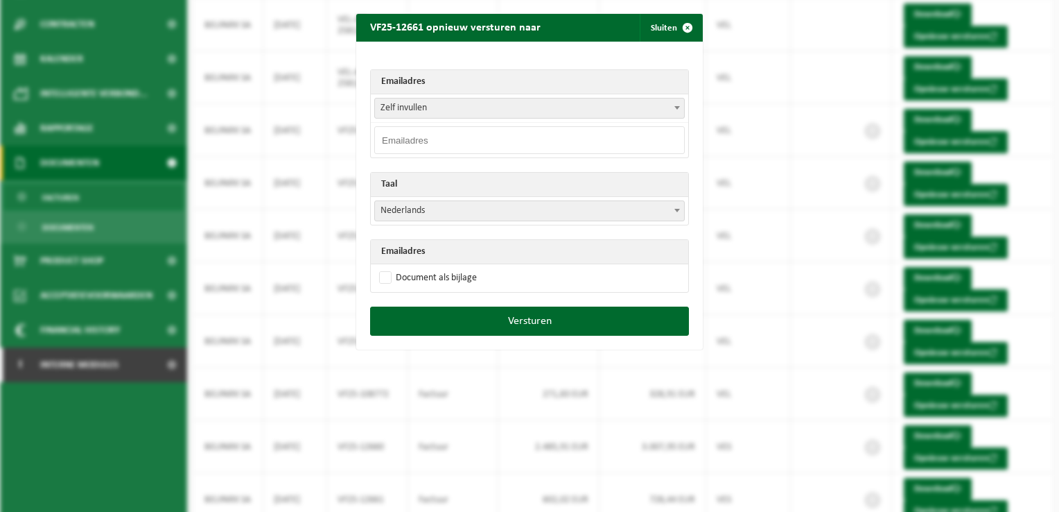
click at [672, 112] on span at bounding box center [677, 107] width 14 height 18
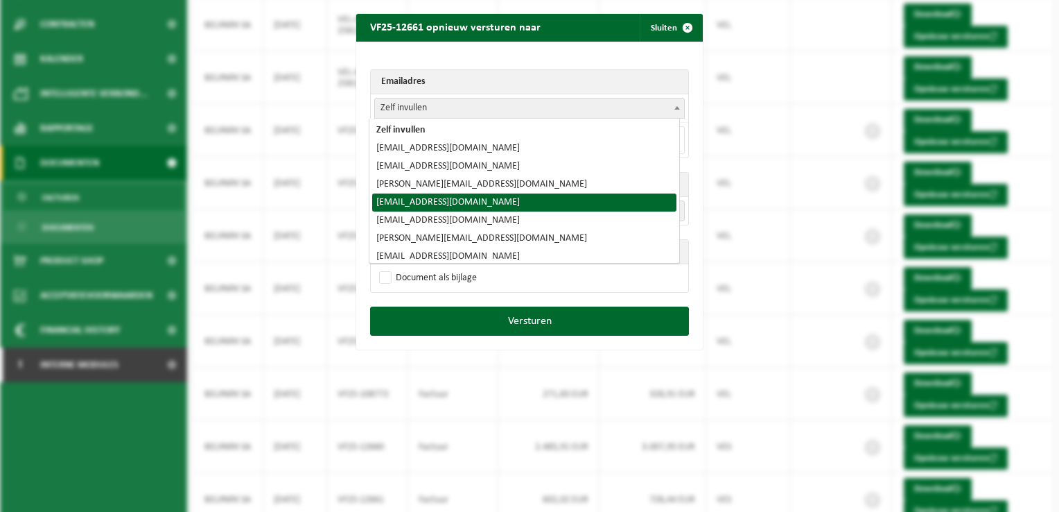
select select "suppliers-wbe@walibi.com"
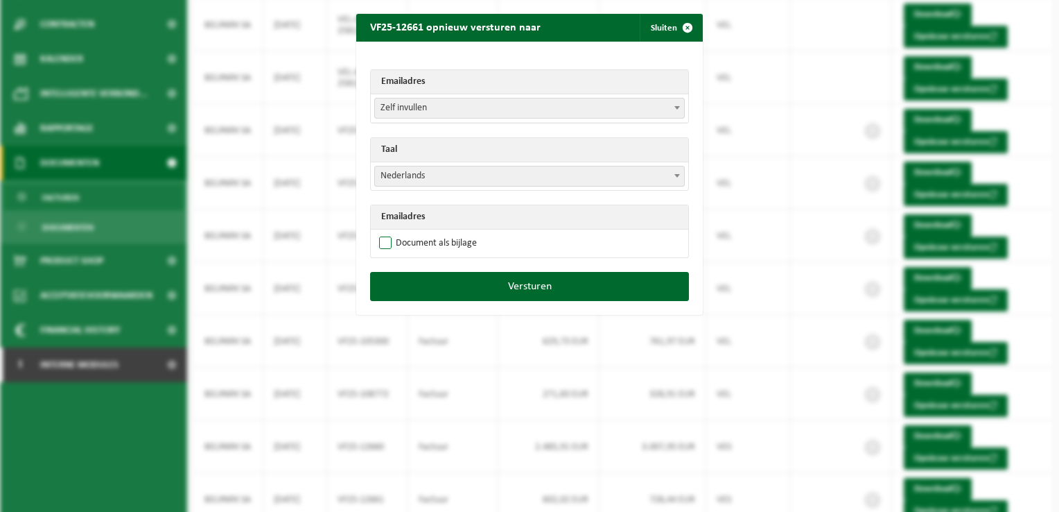
click at [379, 239] on label "Document als bijlage" at bounding box center [426, 243] width 101 height 21
click at [379, 233] on input "Document als bijlage" at bounding box center [547, 232] width 347 height 1
checkbox input "true"
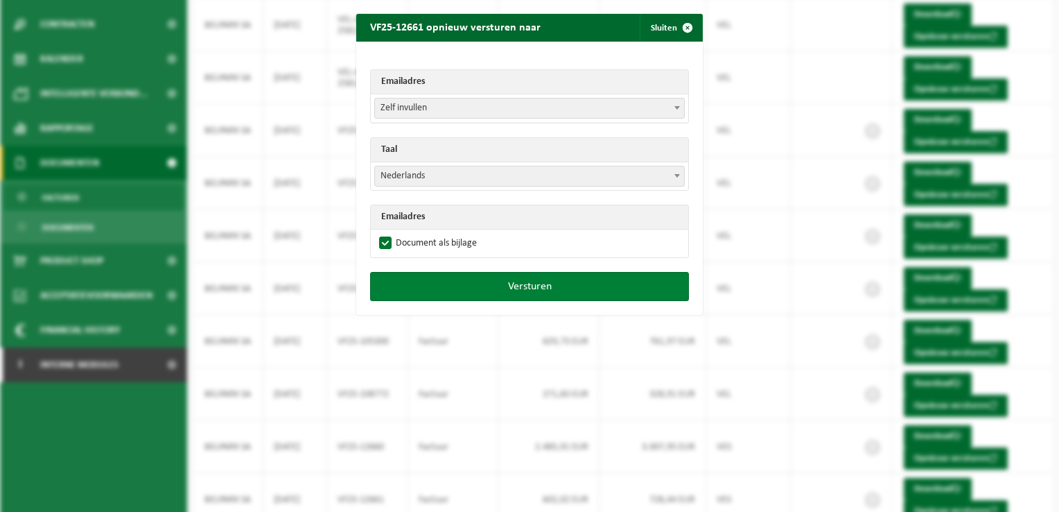
click at [477, 292] on button "Versturen" at bounding box center [529, 286] width 319 height 29
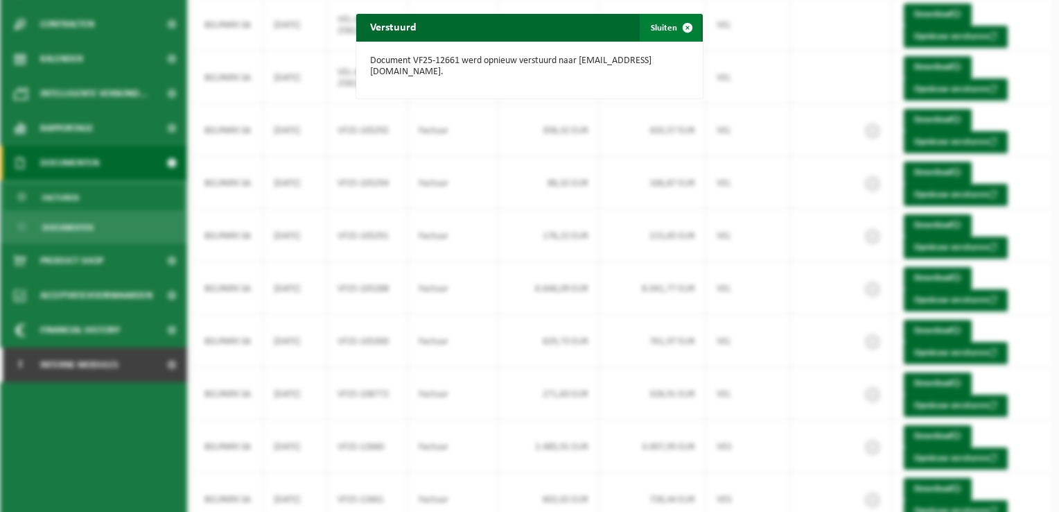
click at [688, 21] on span "button" at bounding box center [688, 28] width 28 height 28
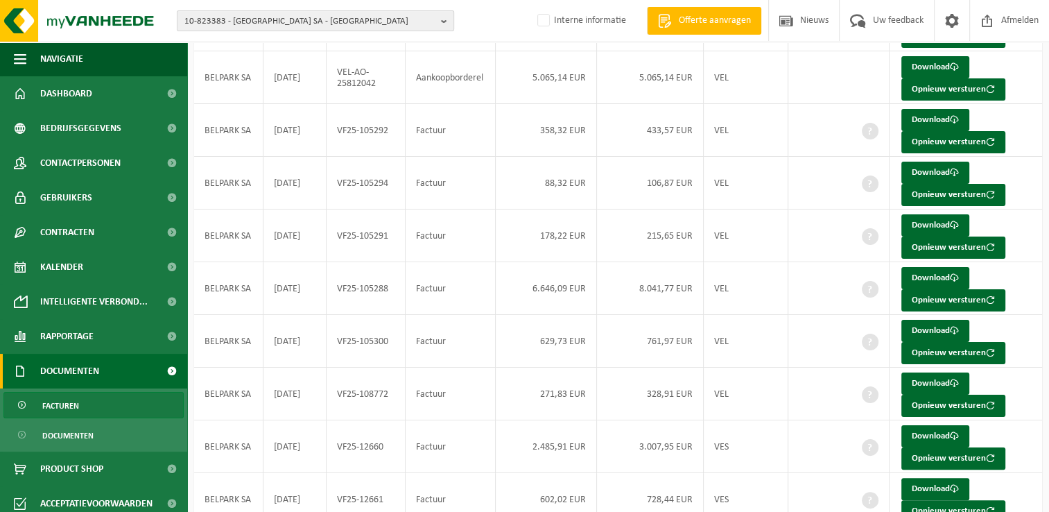
click at [304, 15] on span "10-823383 - BELPARK SA - WAVRE" at bounding box center [309, 21] width 251 height 21
type input "10-890707"
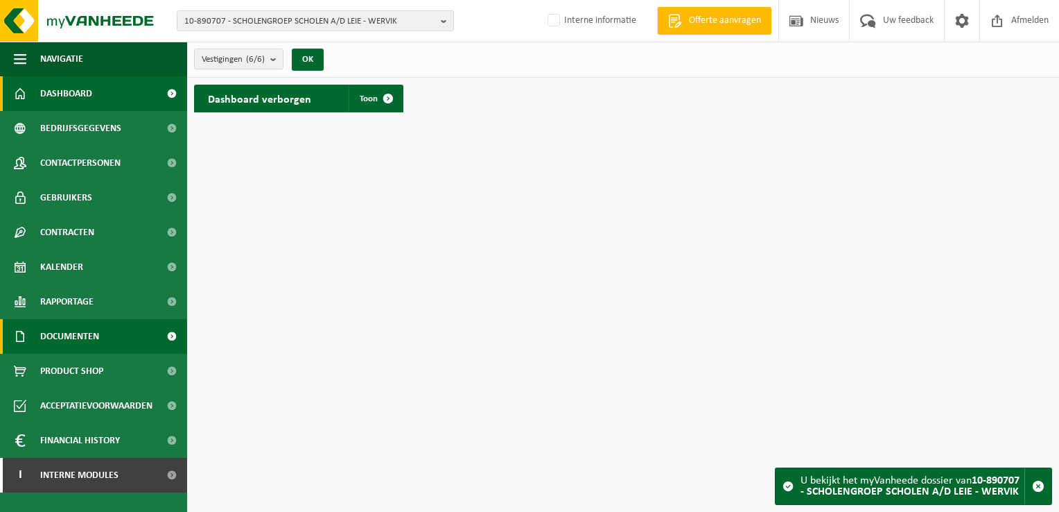
click at [170, 331] on span at bounding box center [171, 336] width 31 height 35
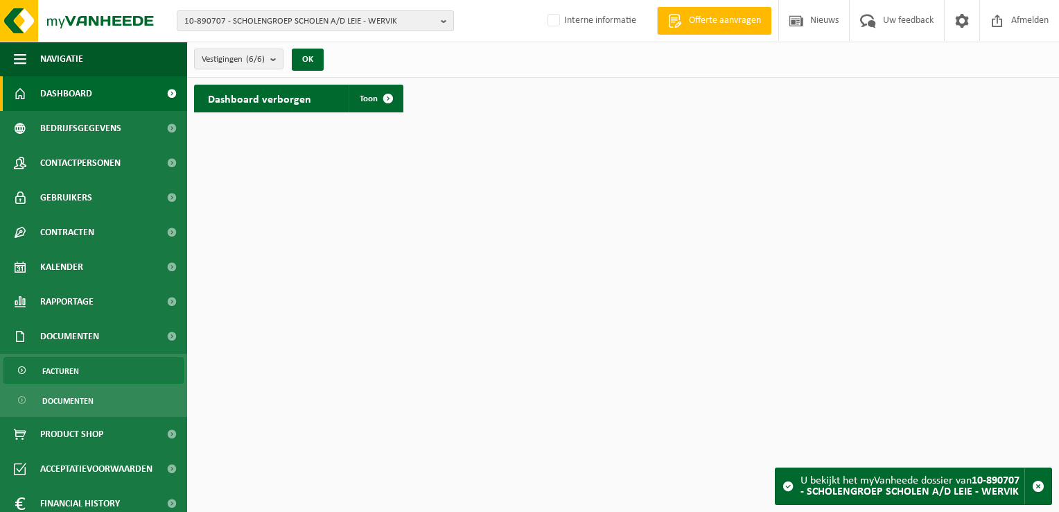
click at [94, 372] on link "Facturen" at bounding box center [93, 370] width 180 height 26
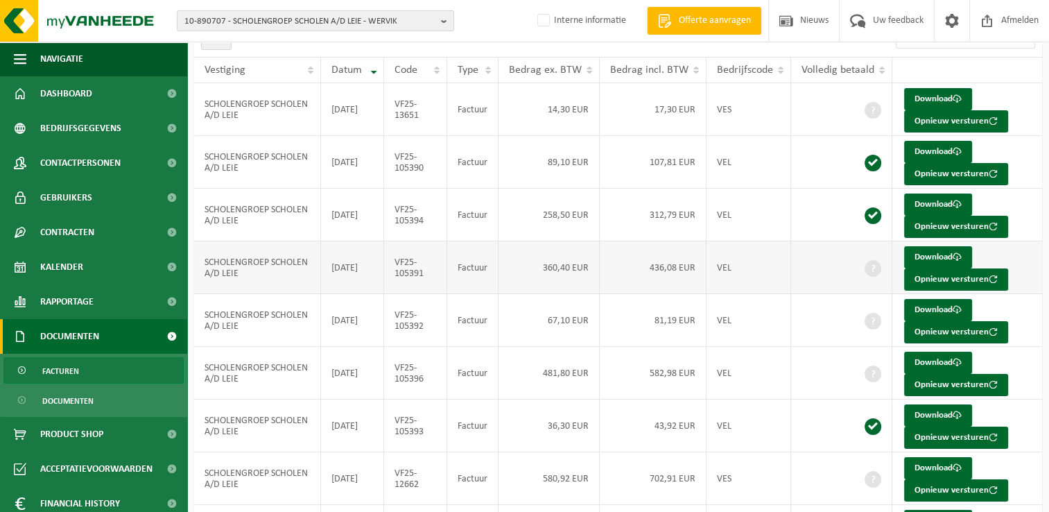
scroll to position [139, 0]
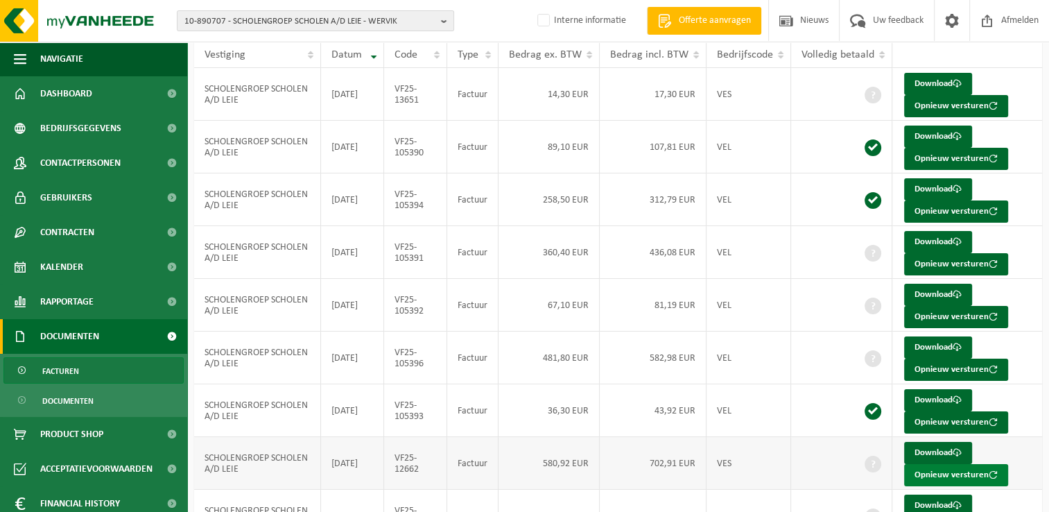
click at [959, 476] on button "Opnieuw versturen" at bounding box center [956, 475] width 104 height 22
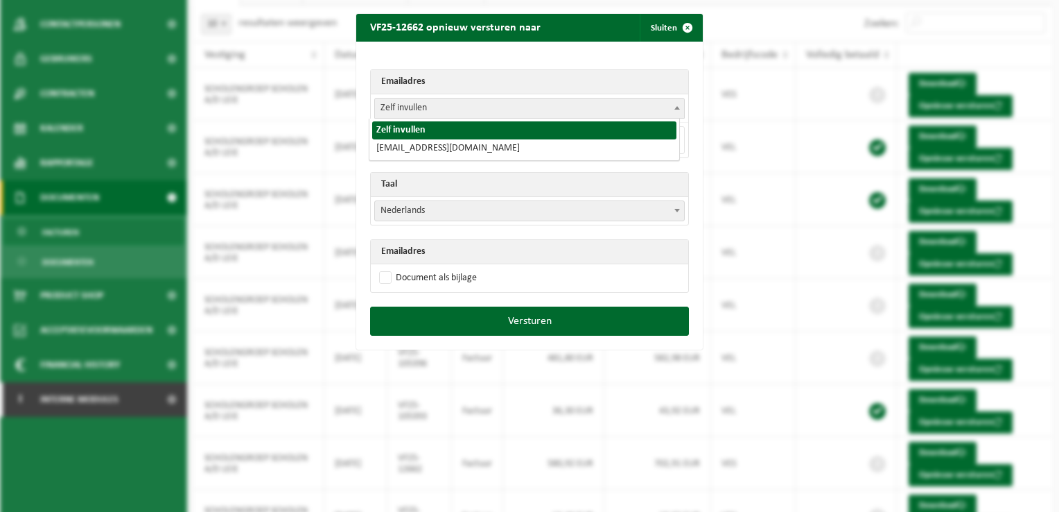
click at [550, 112] on span "Zelf invullen" at bounding box center [529, 107] width 309 height 19
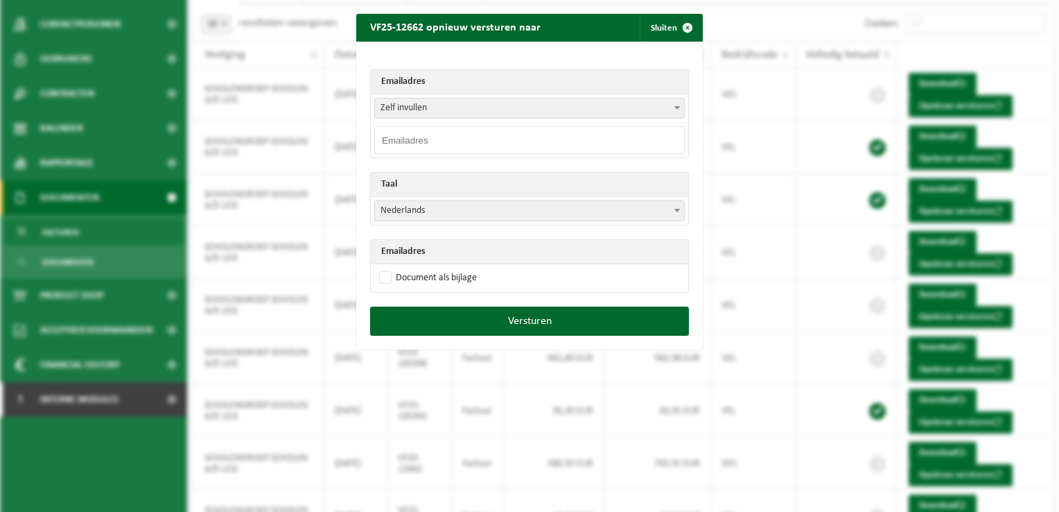
click at [550, 112] on span "Zelf invullen" at bounding box center [529, 107] width 309 height 19
click at [481, 141] on input "email" at bounding box center [529, 140] width 311 height 28
click at [410, 110] on span "Zelf invullen" at bounding box center [529, 107] width 309 height 19
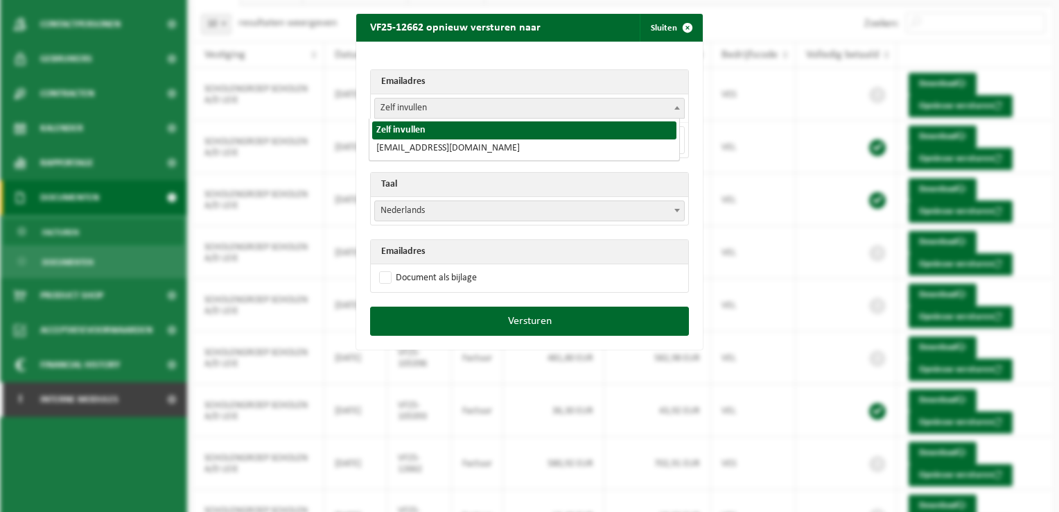
click at [410, 110] on span "Zelf invullen" at bounding box center [529, 107] width 309 height 19
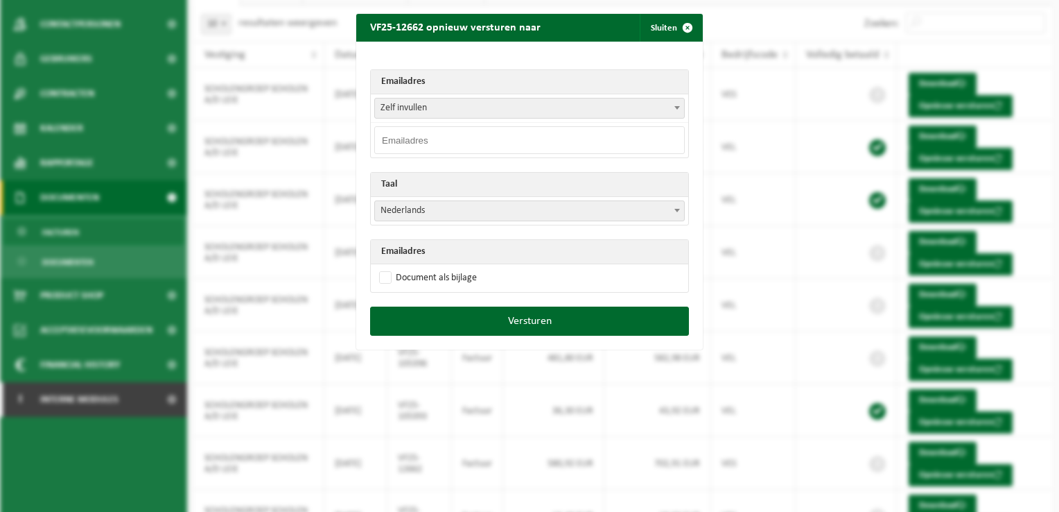
click at [401, 143] on input "email" at bounding box center [529, 140] width 311 height 28
paste input "facturatie@vtimenen.be"
type input "facturatie@vtimenen.be"
click at [385, 273] on label "Document als bijlage" at bounding box center [426, 278] width 101 height 21
click at [385, 268] on input "Document als bijlage" at bounding box center [547, 267] width 347 height 1
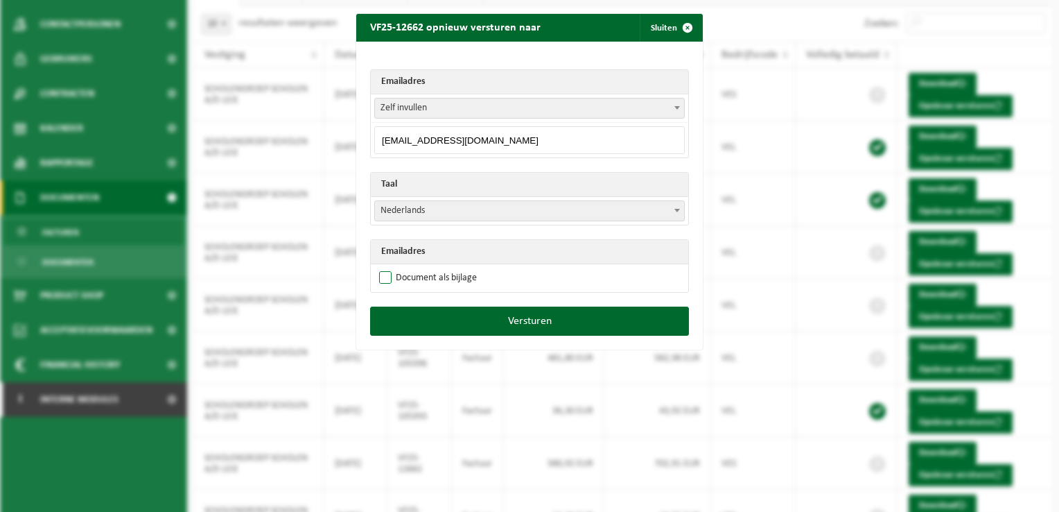
checkbox input "true"
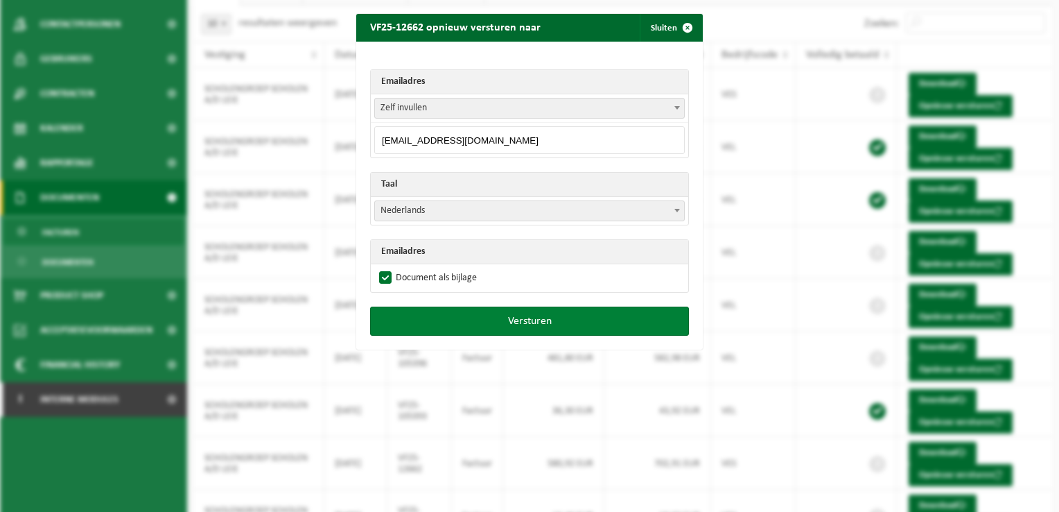
click at [441, 326] on button "Versturen" at bounding box center [529, 320] width 319 height 29
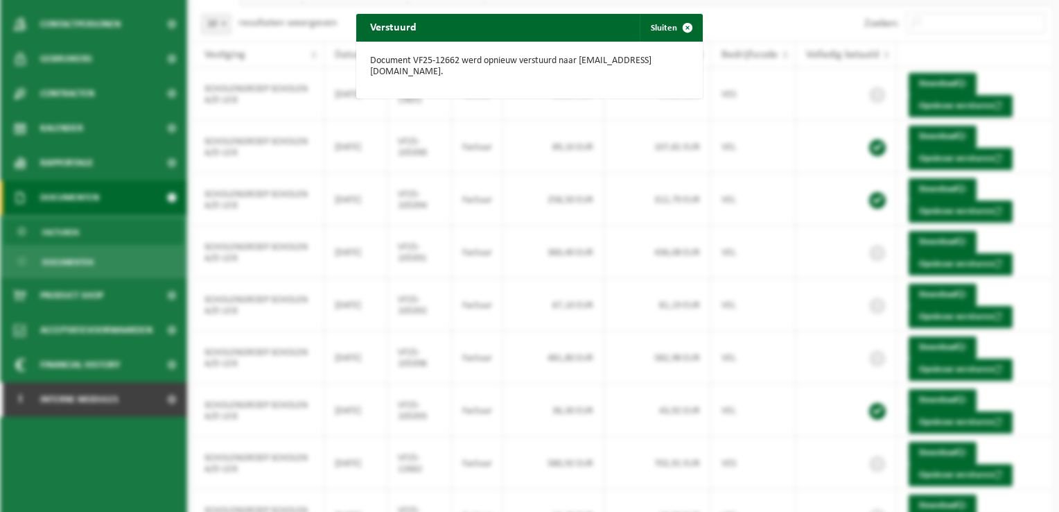
click at [684, 28] on span "button" at bounding box center [688, 28] width 28 height 28
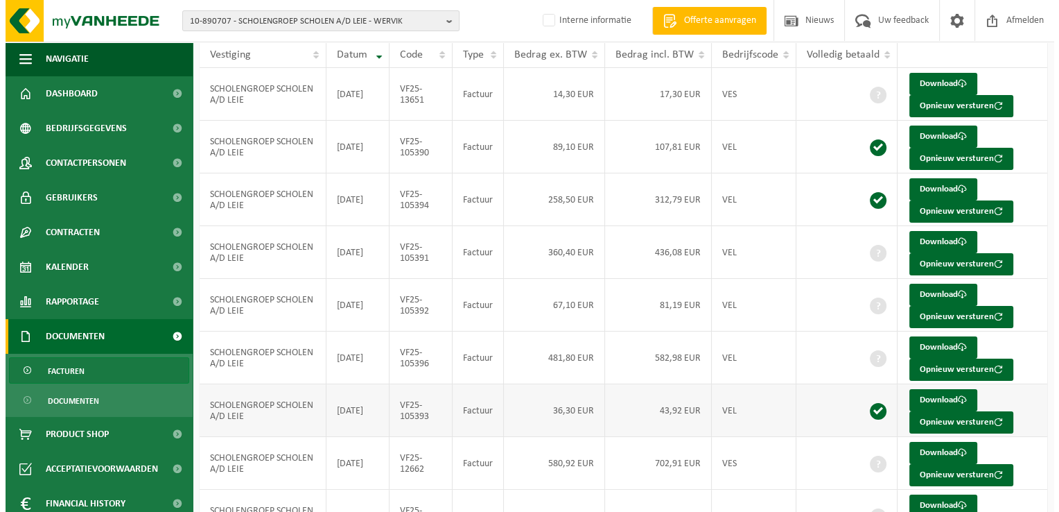
scroll to position [208, 0]
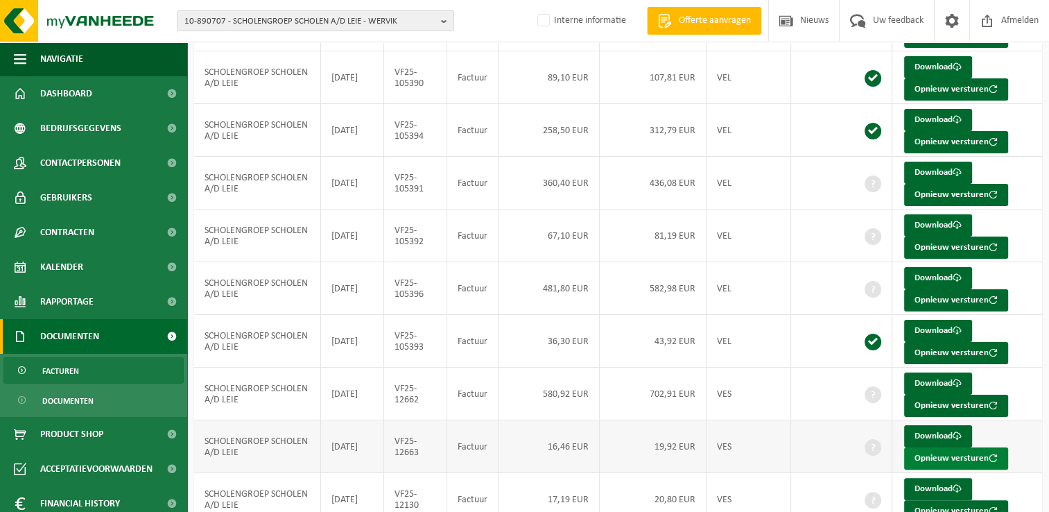
click at [923, 451] on button "Opnieuw versturen" at bounding box center [956, 458] width 104 height 22
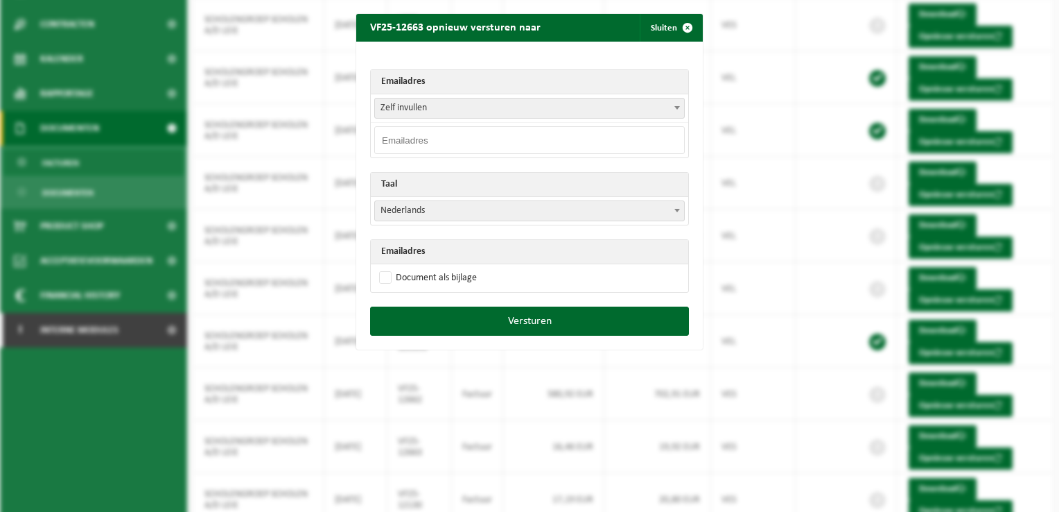
click at [671, 112] on span at bounding box center [677, 107] width 14 height 18
click at [516, 136] on input "email" at bounding box center [529, 140] width 311 height 28
type input "facturatie@vtimenen.be"
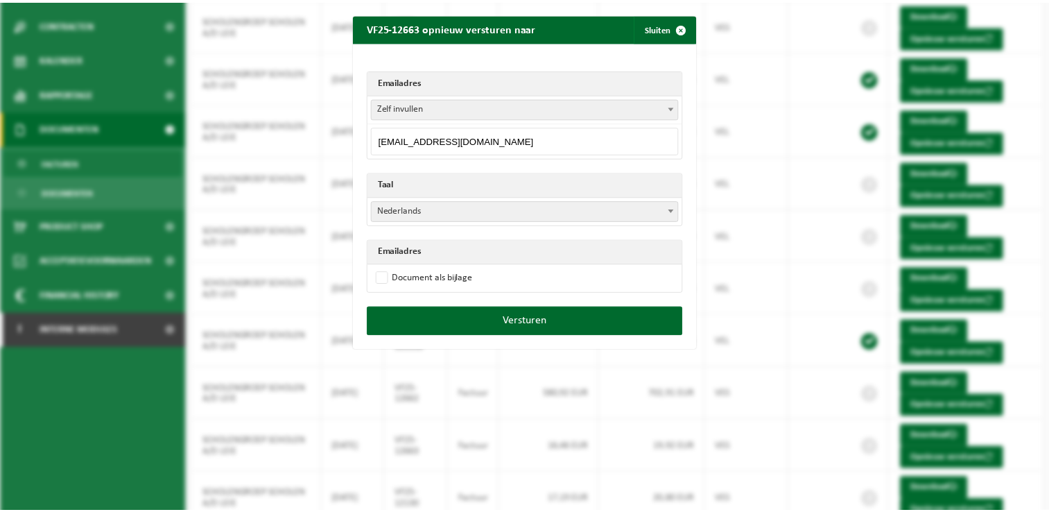
scroll to position [0, 0]
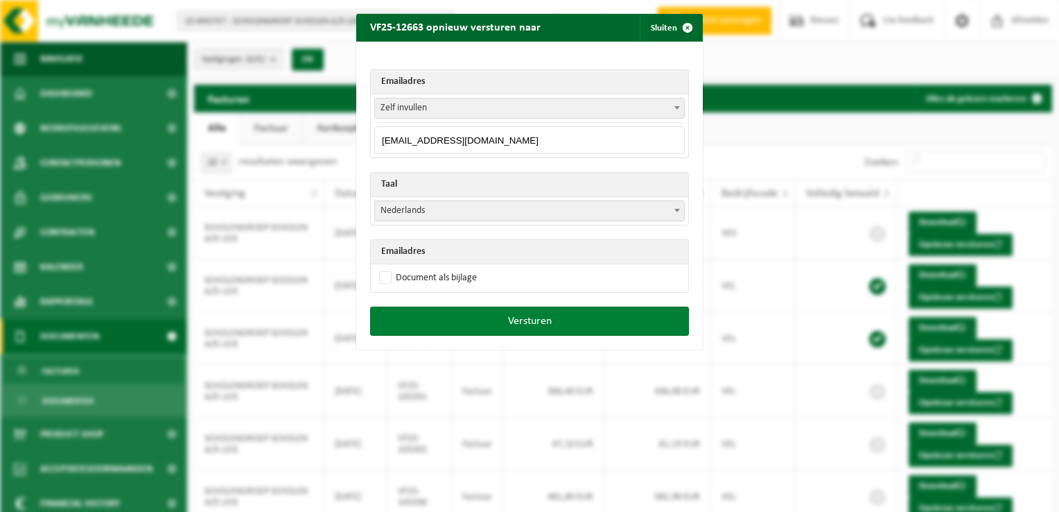
drag, startPoint x: 379, startPoint y: 271, endPoint x: 423, endPoint y: 330, distance: 73.8
click at [379, 271] on label "Document als bijlage" at bounding box center [426, 278] width 101 height 21
click at [379, 268] on input "Document als bijlage" at bounding box center [547, 267] width 347 height 1
checkbox input "true"
click at [523, 318] on button "Versturen" at bounding box center [529, 320] width 319 height 29
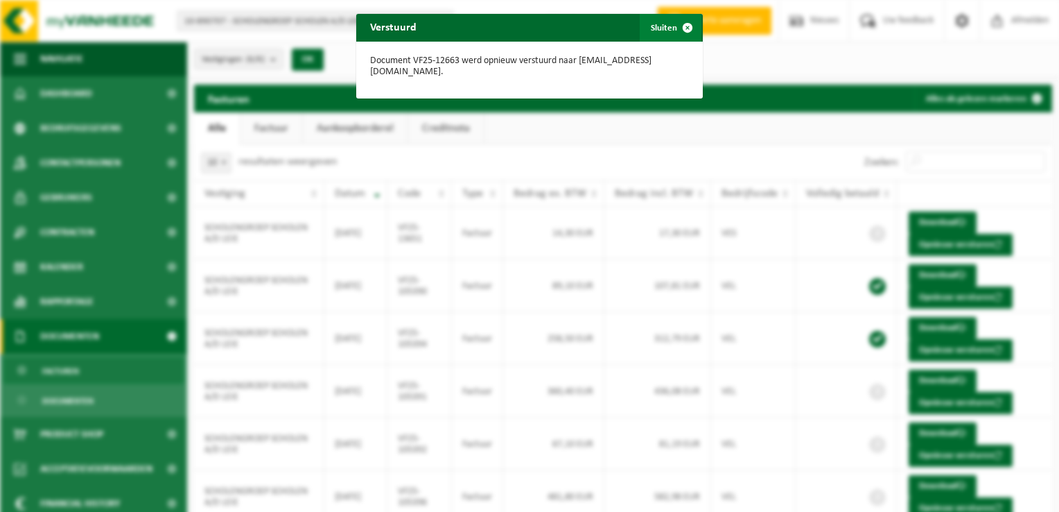
click at [679, 26] on span "button" at bounding box center [688, 28] width 28 height 28
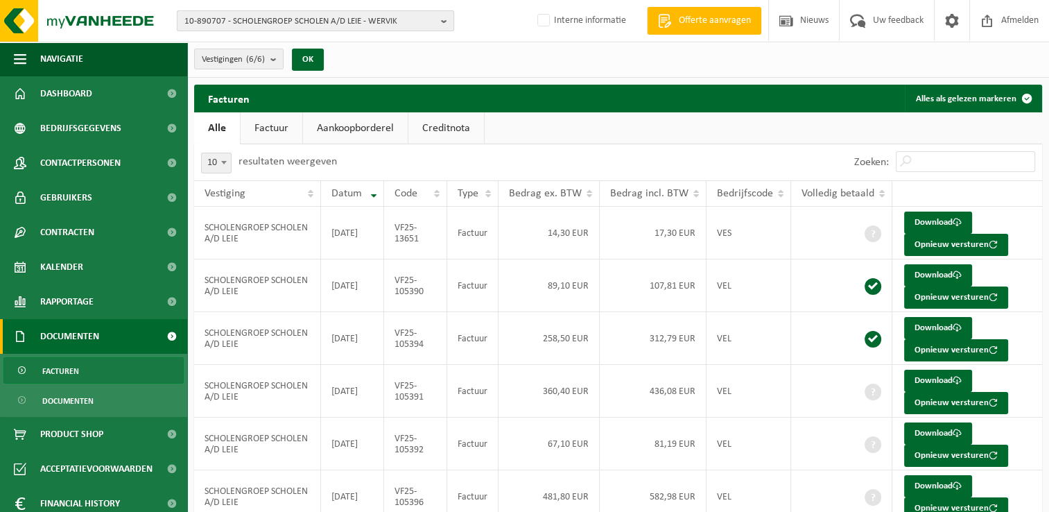
click at [211, 23] on span "10-890707 - SCHOLENGROEP SCHOLEN A/D LEIE - WERVIK" at bounding box center [309, 21] width 251 height 21
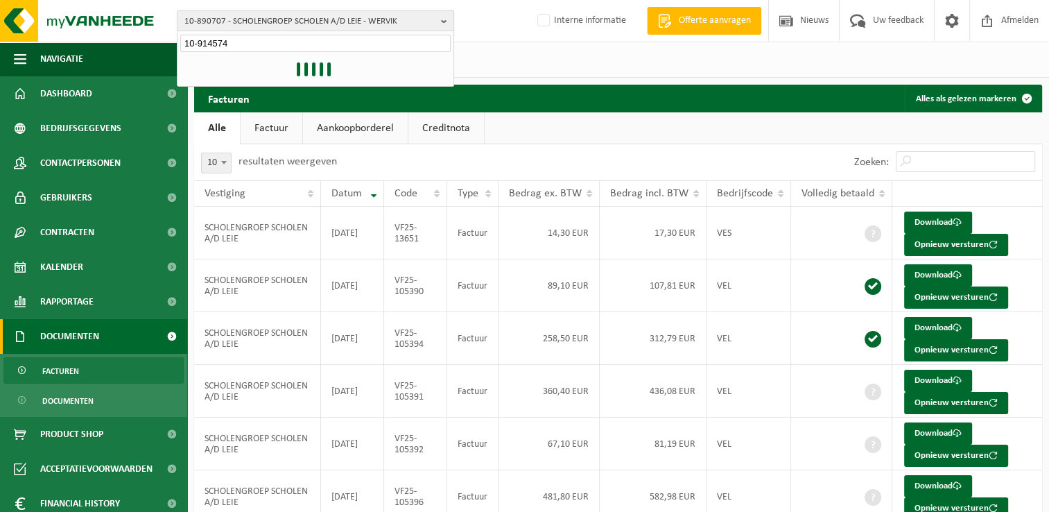
type input "10-914574"
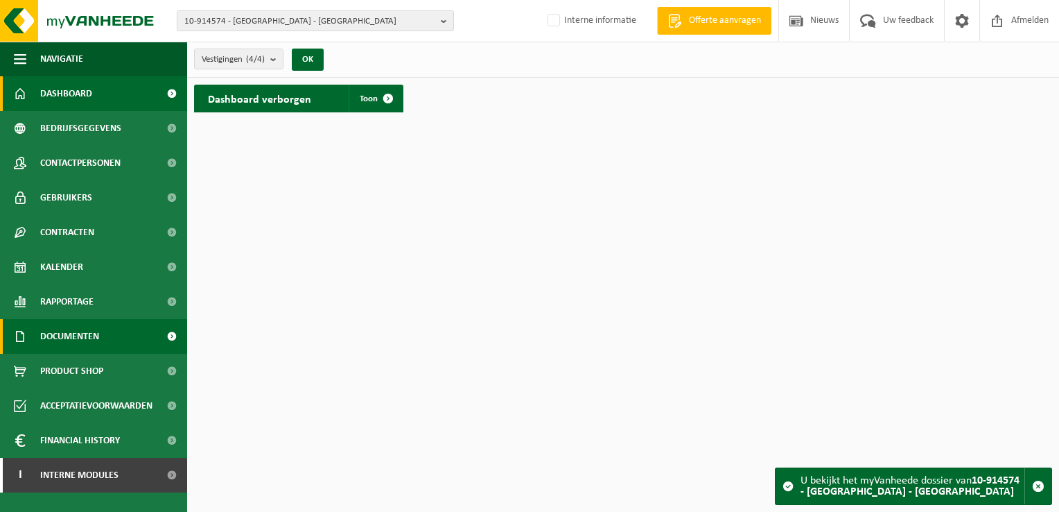
click at [171, 337] on span at bounding box center [171, 336] width 31 height 35
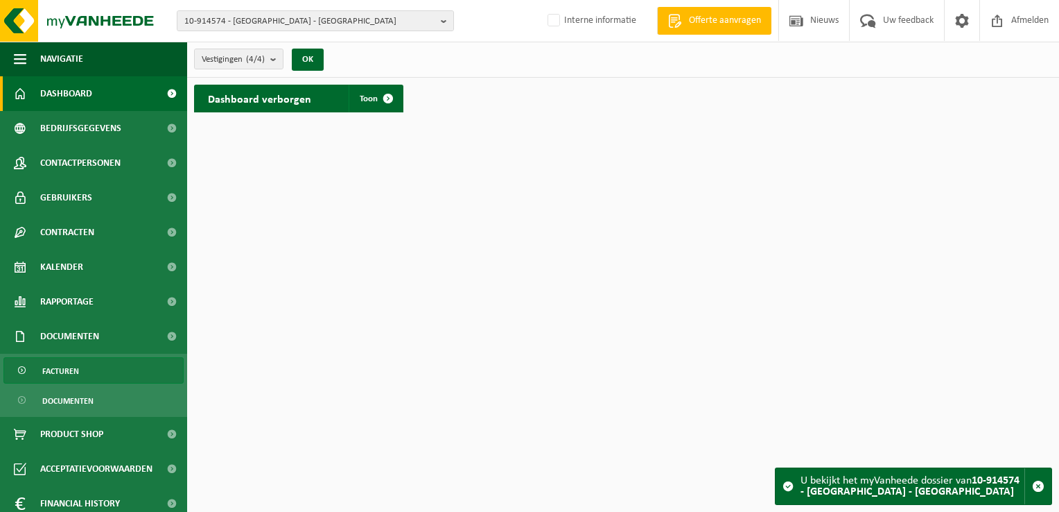
click at [96, 372] on link "Facturen" at bounding box center [93, 370] width 180 height 26
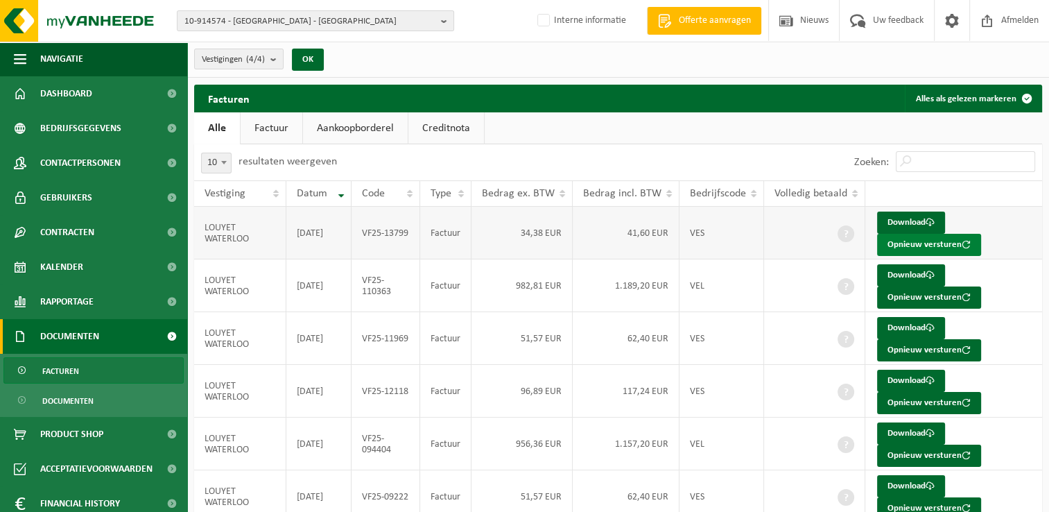
click at [923, 243] on button "Opnieuw versturen" at bounding box center [929, 245] width 104 height 22
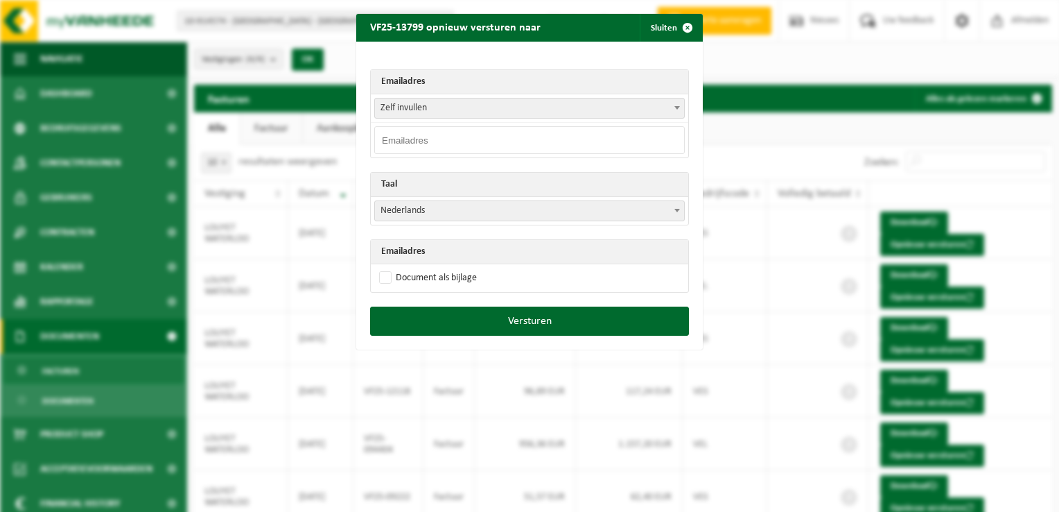
click at [422, 110] on span "Zelf invullen" at bounding box center [529, 107] width 309 height 19
click at [422, 107] on span "Zelf invullen" at bounding box center [529, 107] width 309 height 19
click at [419, 144] on input "email" at bounding box center [529, 140] width 311 height 28
paste input "[EMAIL_ADDRESS][DOMAIN_NAME]"
type input "[EMAIL_ADDRESS][DOMAIN_NAME]"
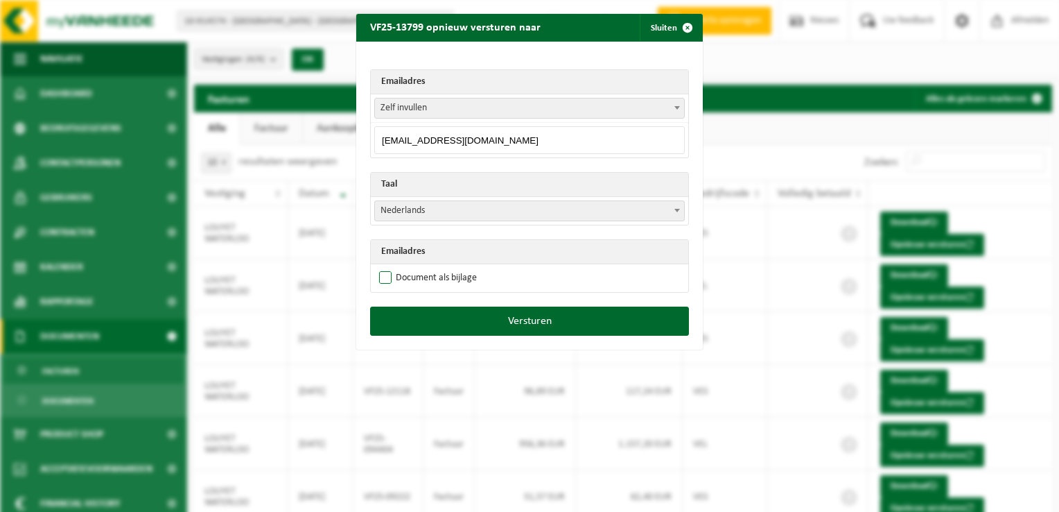
click at [381, 280] on label "Document als bijlage" at bounding box center [426, 278] width 101 height 21
click at [381, 268] on input "Document als bijlage" at bounding box center [547, 267] width 347 height 1
checkbox input "true"
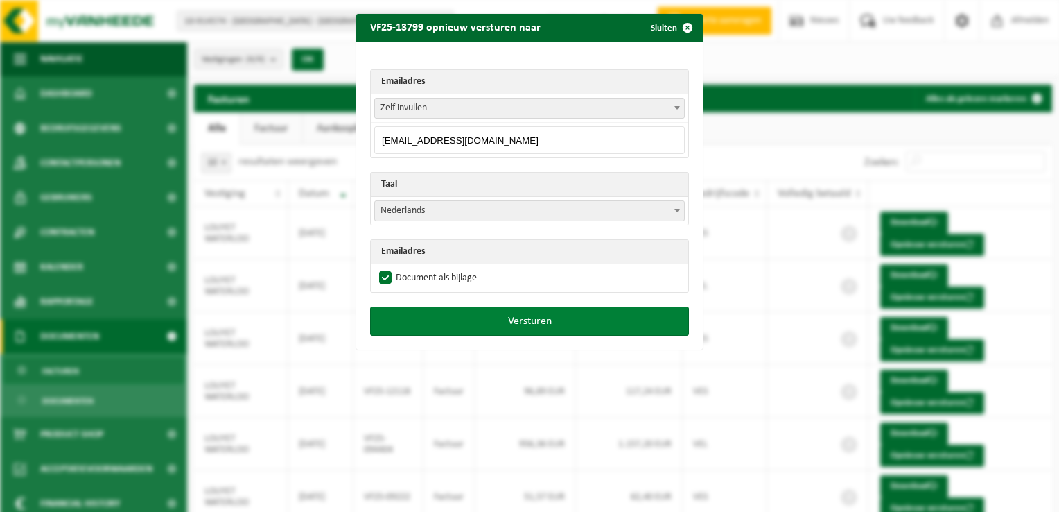
click at [530, 320] on button "Versturen" at bounding box center [529, 320] width 319 height 29
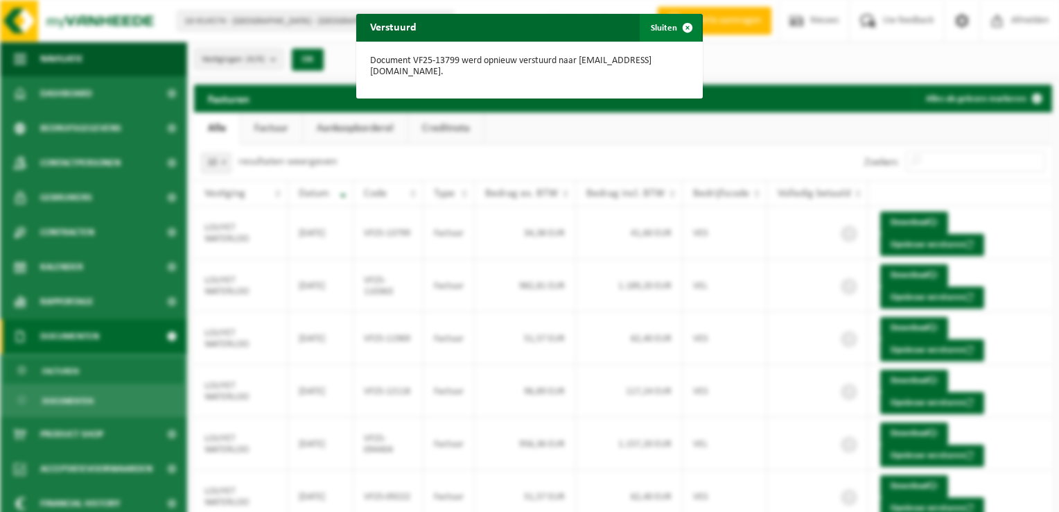
click at [679, 26] on span "button" at bounding box center [688, 28] width 28 height 28
